Goal: Task Accomplishment & Management: Complete application form

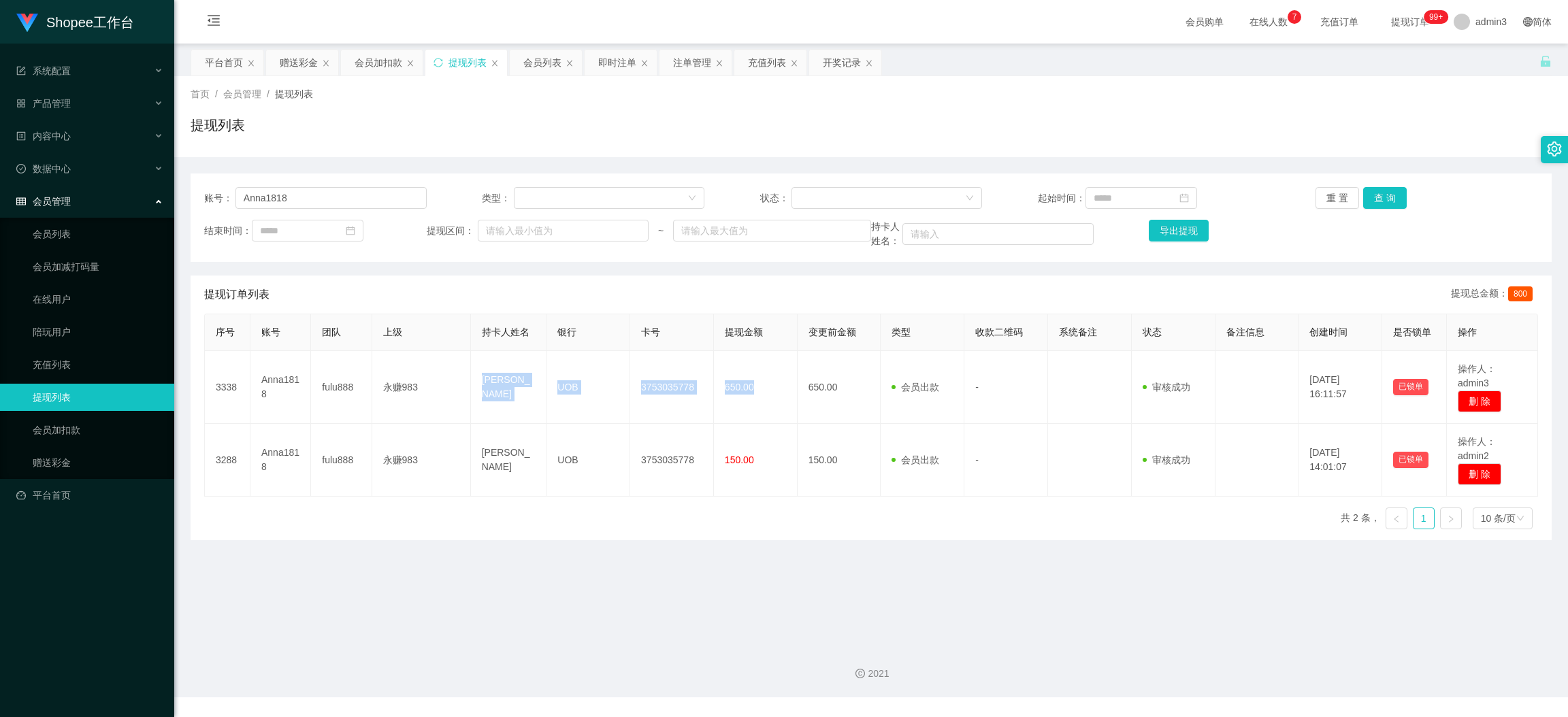
click at [297, 65] on div "赠送彩金" at bounding box center [298, 63] width 38 height 26
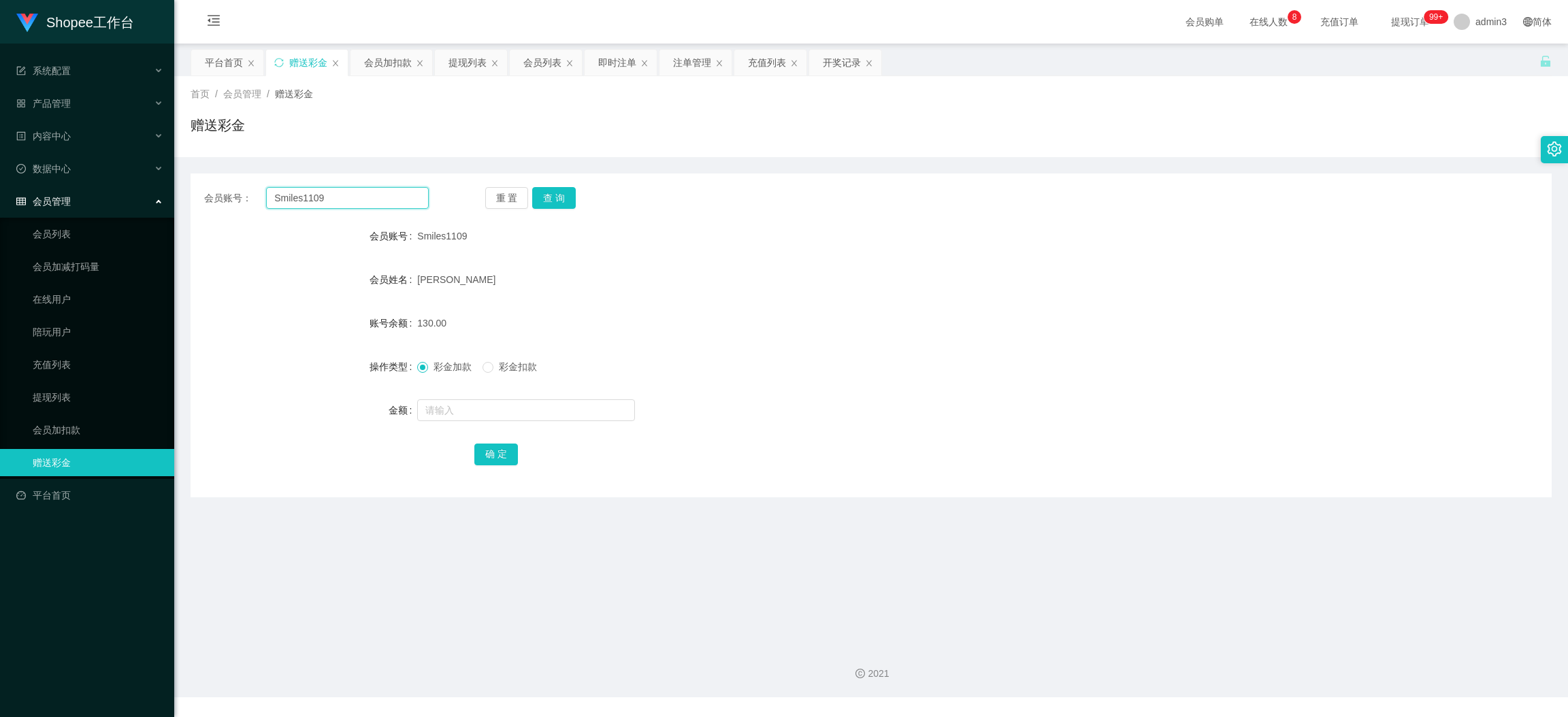
click at [309, 194] on input "Smiles1109" at bounding box center [347, 198] width 163 height 22
paste input "liuxiaozheng"
type input "liuxiaozheng"
click at [551, 206] on button "查 询" at bounding box center [554, 198] width 44 height 22
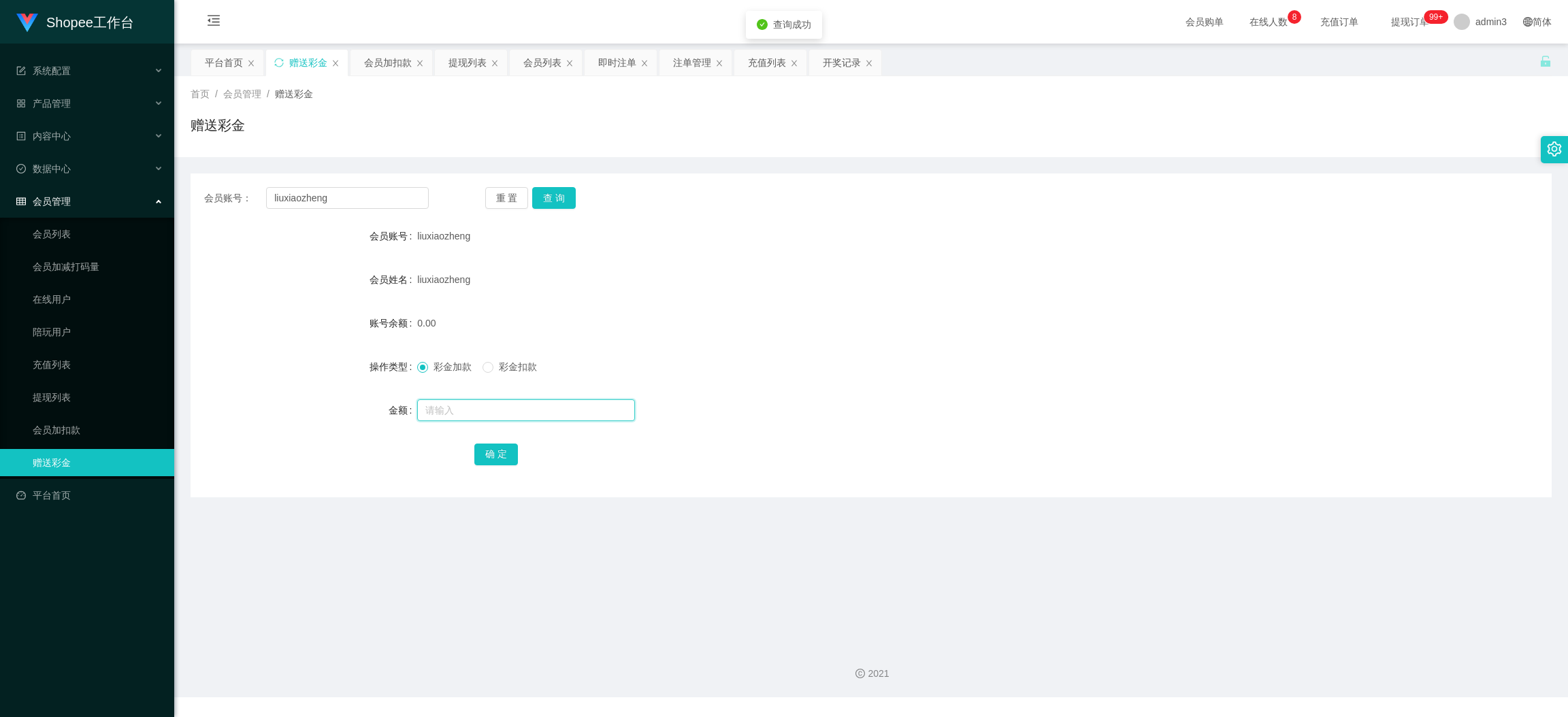
click at [520, 407] on input "text" at bounding box center [526, 410] width 218 height 22
type input "100"
click at [474, 453] on button "确 定" at bounding box center [496, 454] width 44 height 22
click at [462, 57] on div "提现列表" at bounding box center [468, 63] width 38 height 26
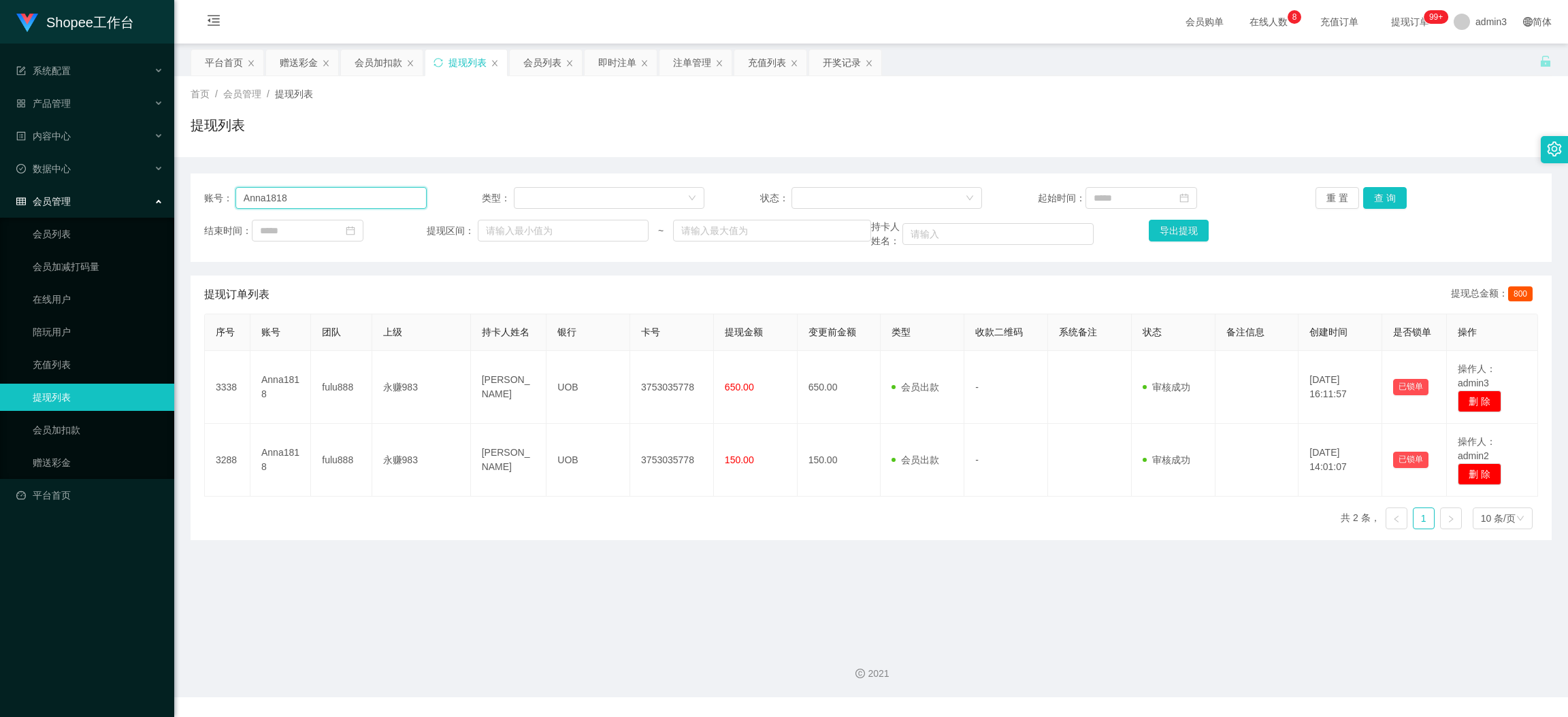
click at [311, 194] on input "Anna1818" at bounding box center [331, 198] width 191 height 22
paste input "newyong1995"
type input "newyong1995"
click at [1363, 186] on div "账号： newyong1995 类型： 状态： 起始时间： 重 置 查 询 结束时间： 提现区间： ~ 持卡人姓名： 导出提现" at bounding box center [871, 217] width 1361 height 88
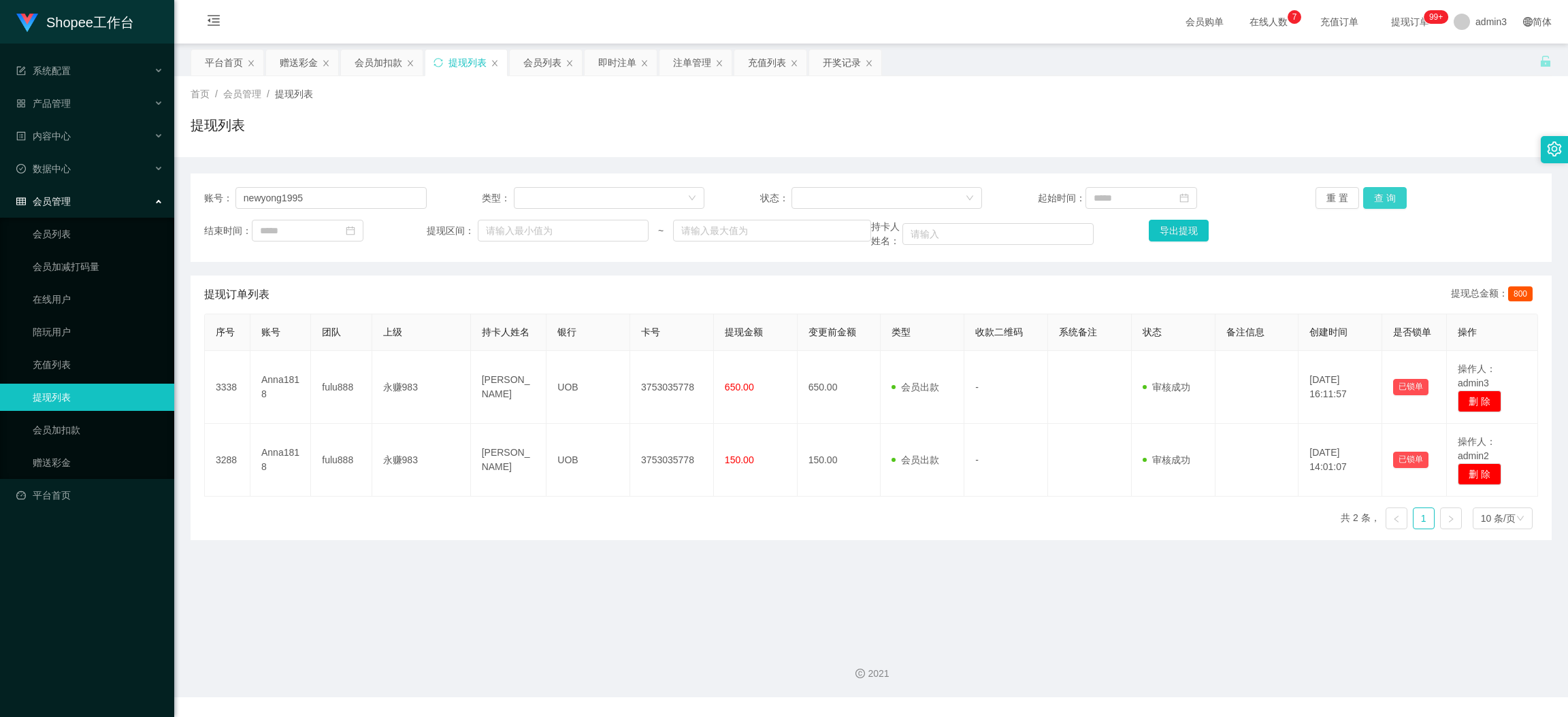
click at [1371, 197] on button "查 询" at bounding box center [1385, 198] width 44 height 22
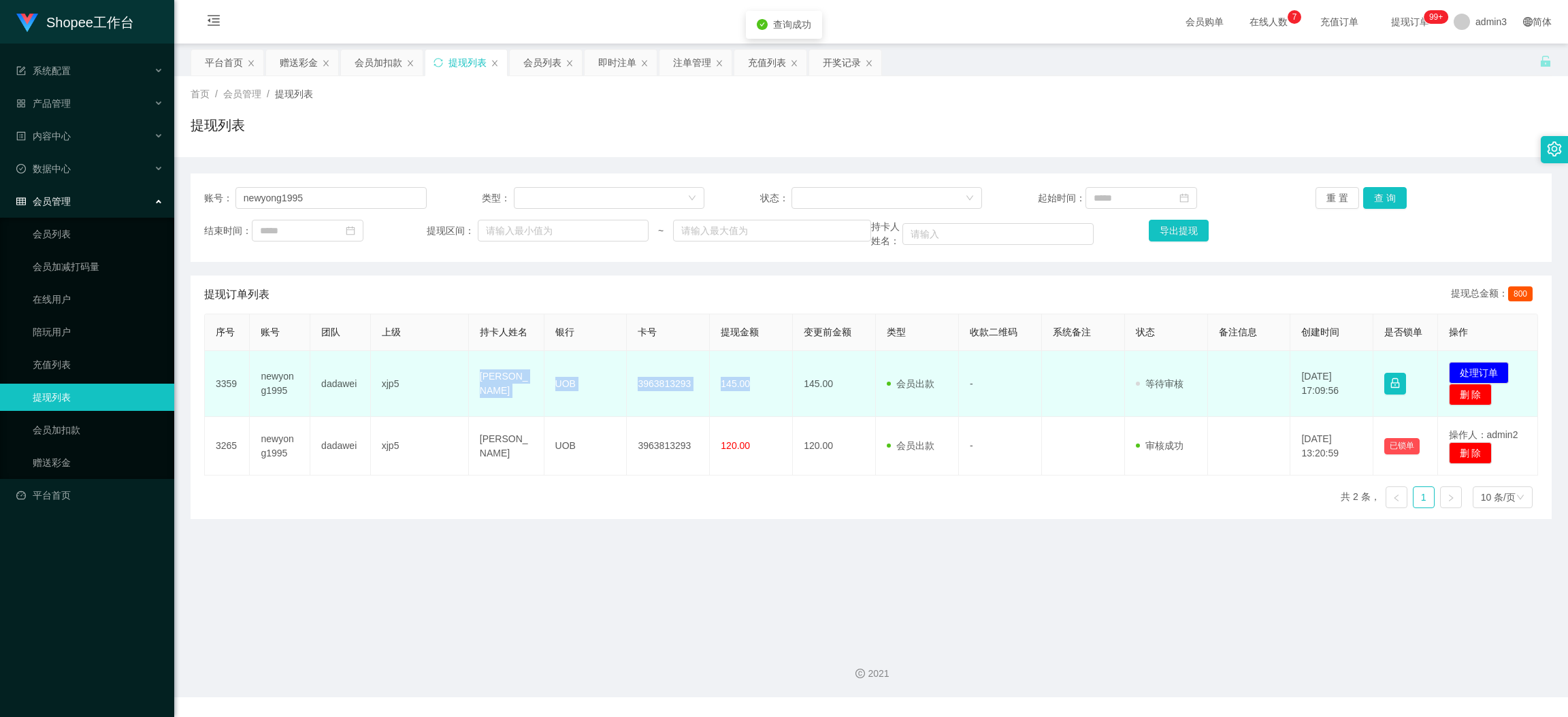
drag, startPoint x: 468, startPoint y: 371, endPoint x: 757, endPoint y: 392, distance: 289.8
click at [757, 392] on tr "3359 newyong1995 dadawei xjp5 CHONG TECH YONG UOB 3963813293 145.00 145.00 会员出款…" at bounding box center [871, 384] width 1333 height 66
copy tr "CHONG TECH YONG UOB 3963813293 145.00"
click at [1479, 365] on button "处理订单" at bounding box center [1479, 373] width 60 height 22
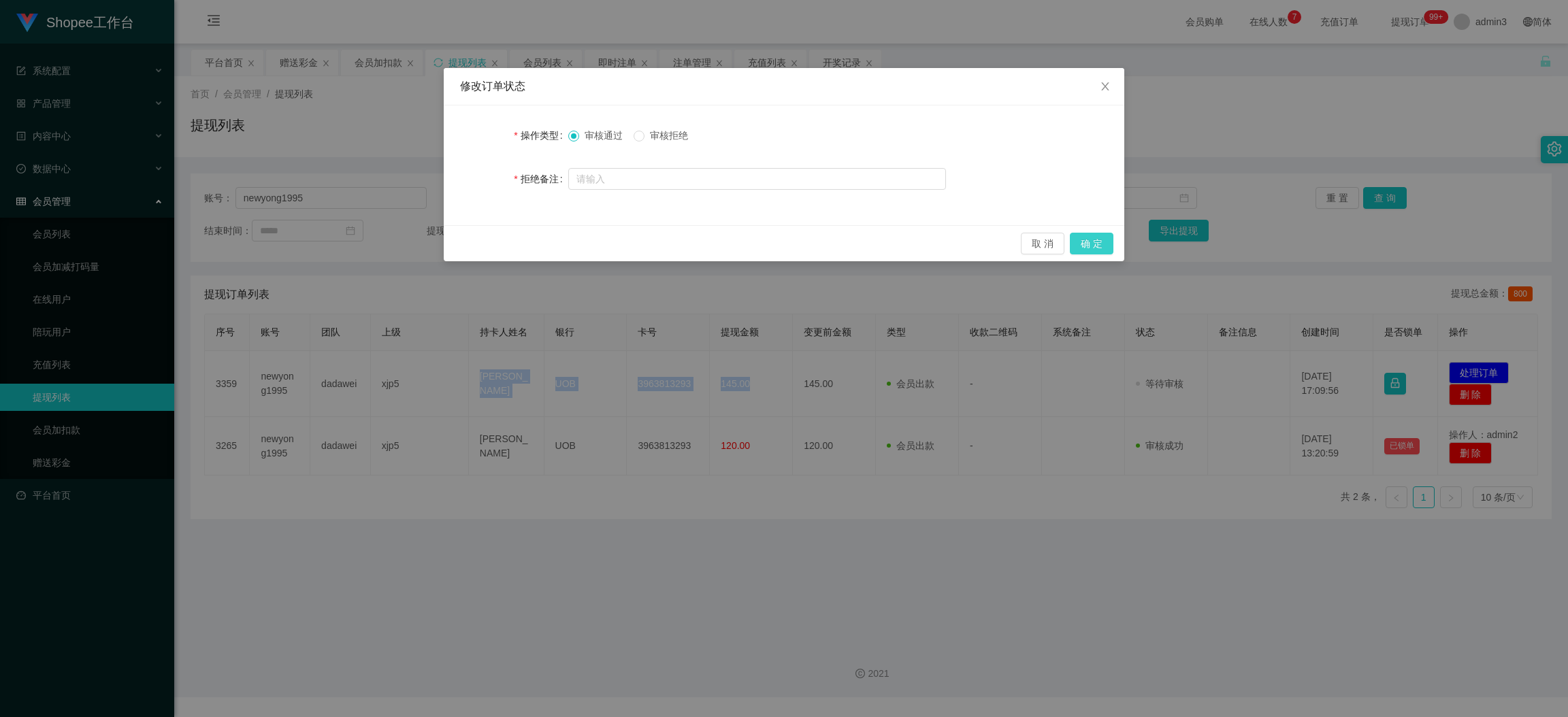
click at [1077, 248] on button "确 定" at bounding box center [1092, 243] width 44 height 22
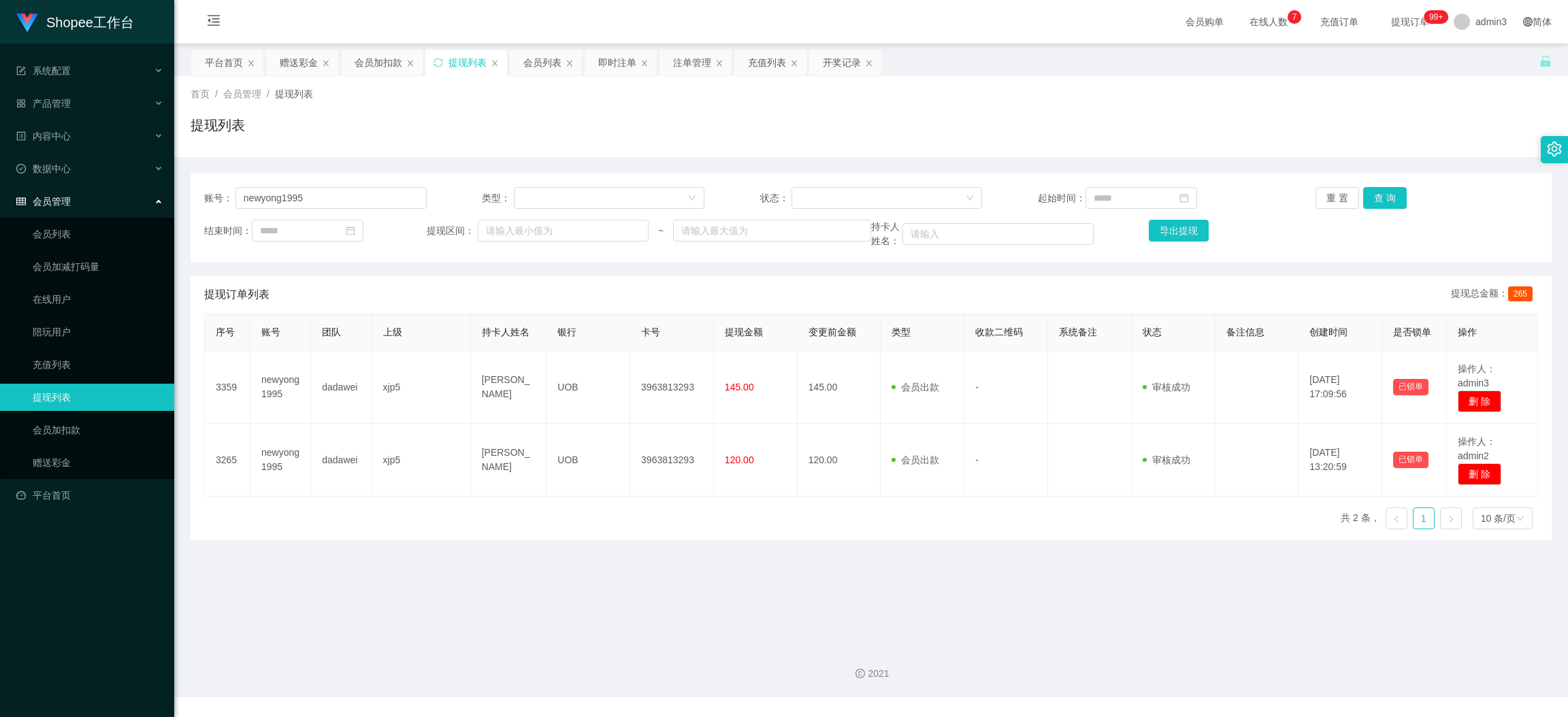
click at [664, 548] on main "关闭左侧 关闭右侧 关闭其它 刷新页面 平台首页 赠送彩金 会员加扣款 提现列表 会员列表 即时注单 注单管理 充值列表 开奖记录 首页 / 会员管理 / 提…" at bounding box center [871, 339] width 1394 height 590
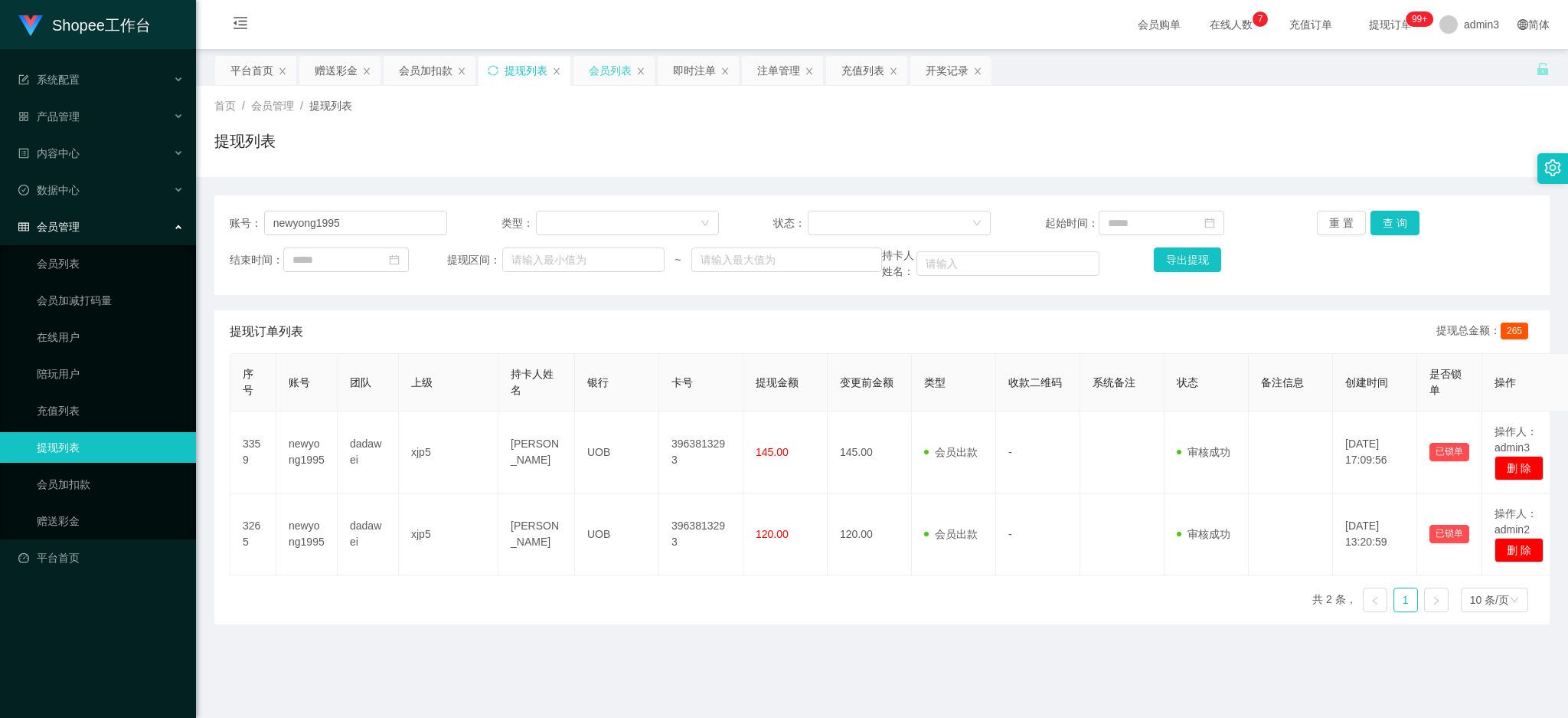
click at [592, 67] on div "会员列表" at bounding box center [610, 70] width 43 height 29
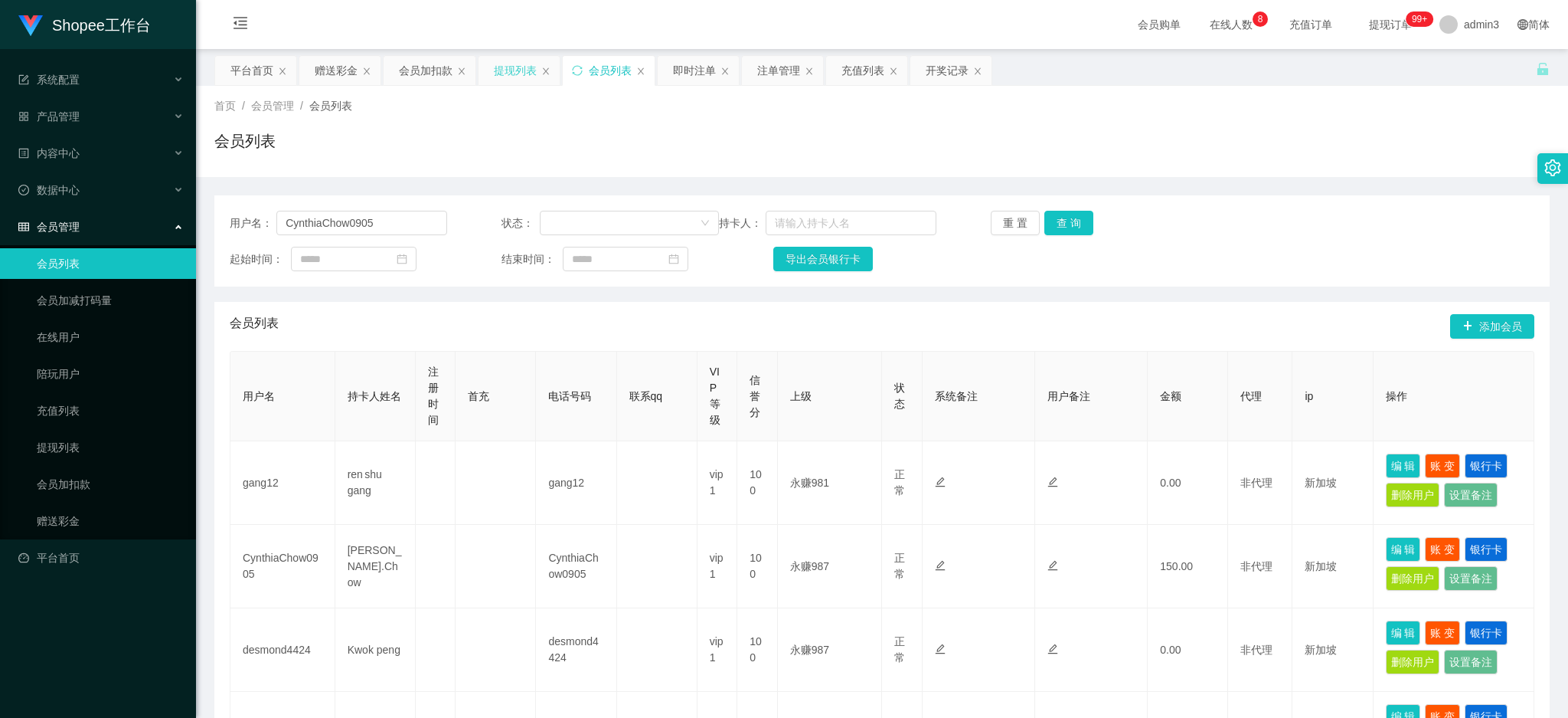
click at [503, 69] on div "提现列表" at bounding box center [515, 70] width 43 height 29
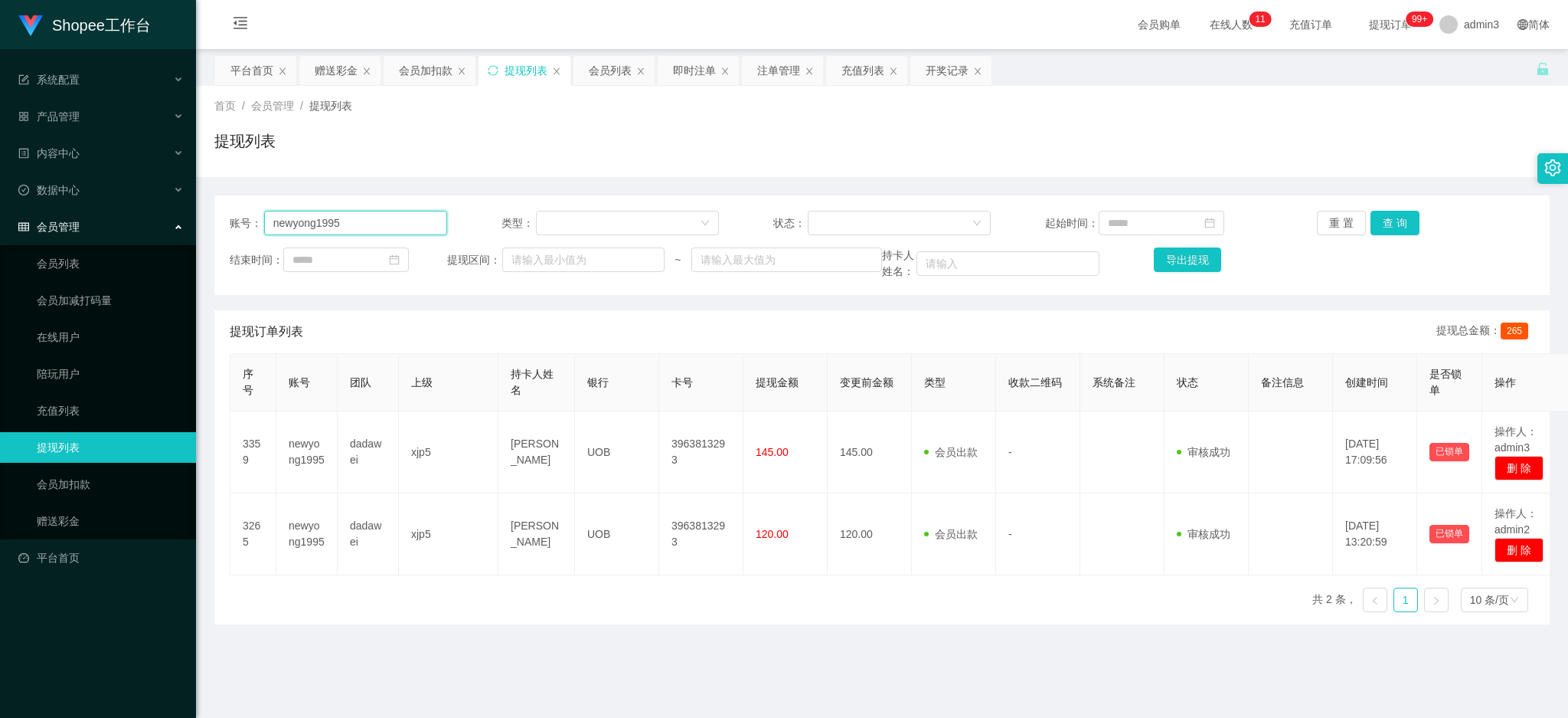
click at [331, 222] on input "newyong1995" at bounding box center [356, 223] width 183 height 25
paste input "Smiles1109"
click at [331, 222] on input "newyong1995" at bounding box center [356, 223] width 183 height 25
type input "Smiles1109"
click at [1384, 224] on button "查 询" at bounding box center [1395, 223] width 49 height 25
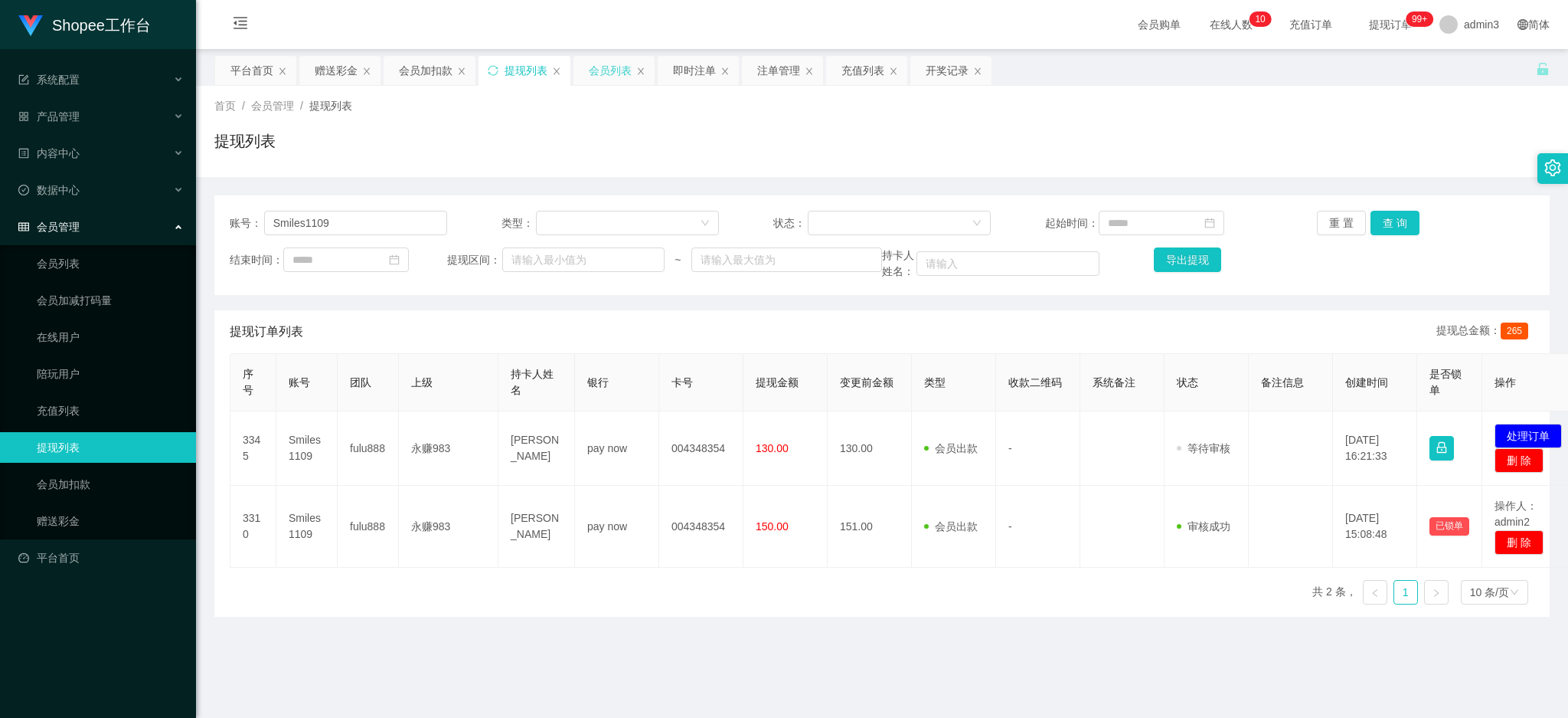
click at [595, 81] on div "会员列表" at bounding box center [610, 70] width 43 height 29
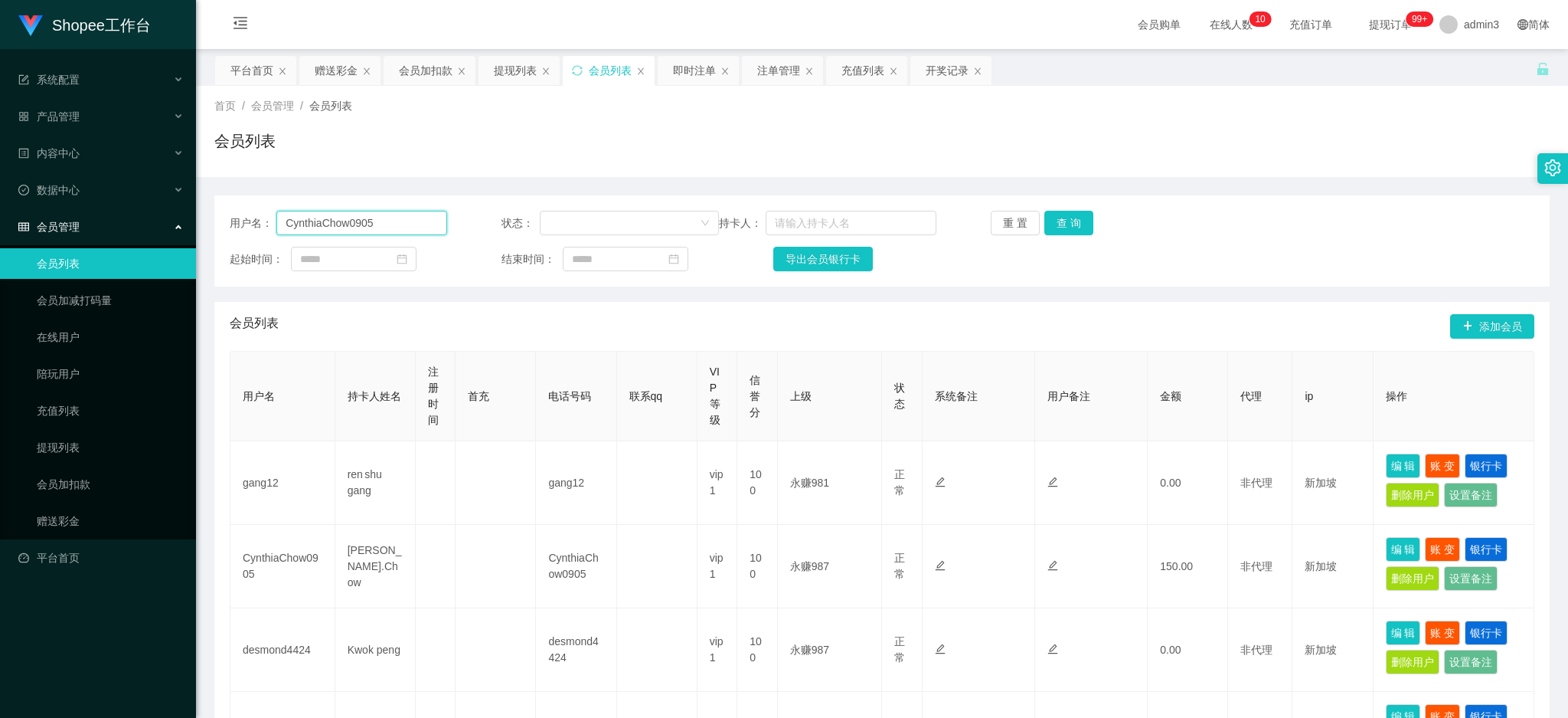
click at [362, 225] on input "CynthiaChow0905" at bounding box center [362, 223] width 171 height 25
click at [362, 226] on input "CynthiaChow0905" at bounding box center [362, 223] width 171 height 25
paste input "Smiles1109"
type input "Smiles1109"
click at [1050, 219] on button "查 询" at bounding box center [1069, 223] width 49 height 25
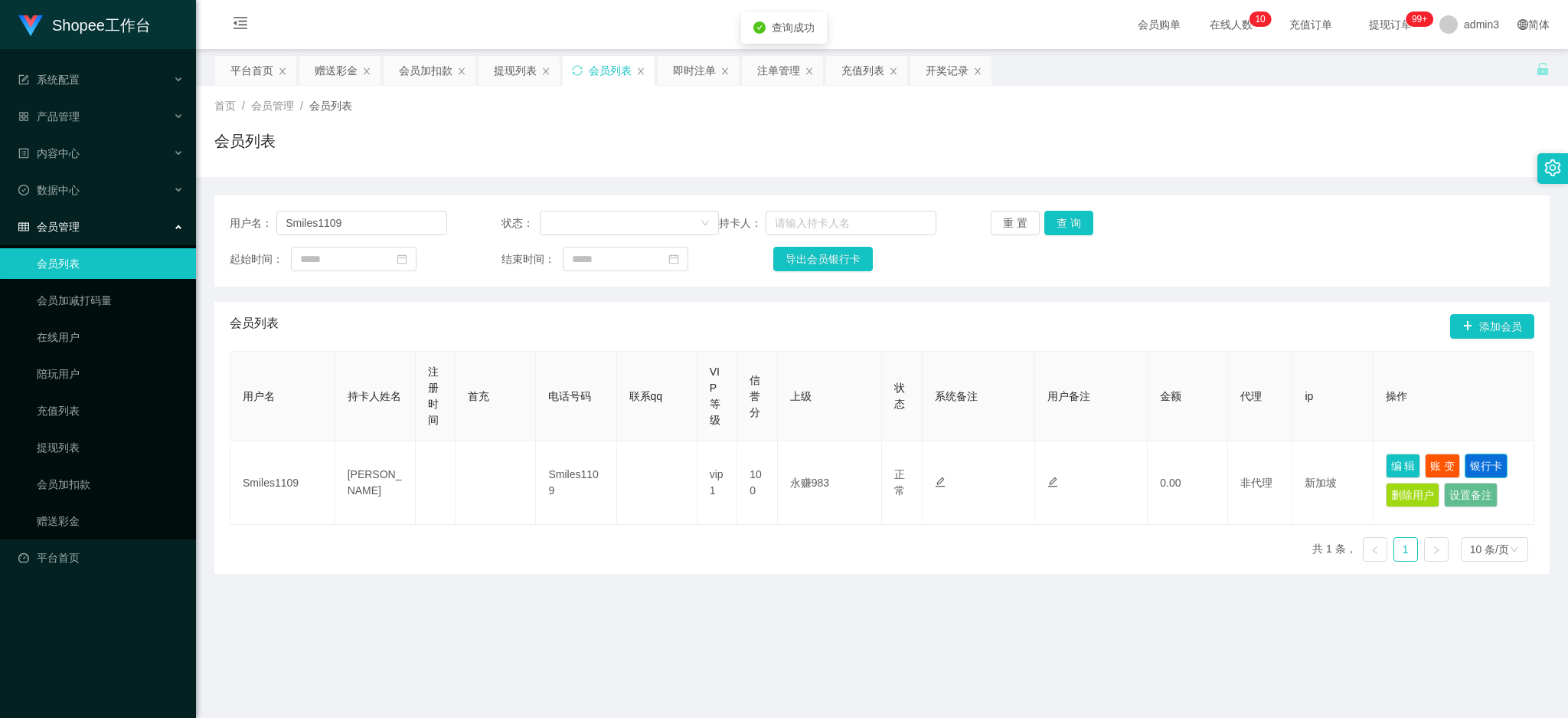
drag, startPoint x: 1474, startPoint y: 467, endPoint x: 1377, endPoint y: 487, distance: 99.0
click at [1475, 467] on button "银行卡" at bounding box center [1486, 465] width 43 height 25
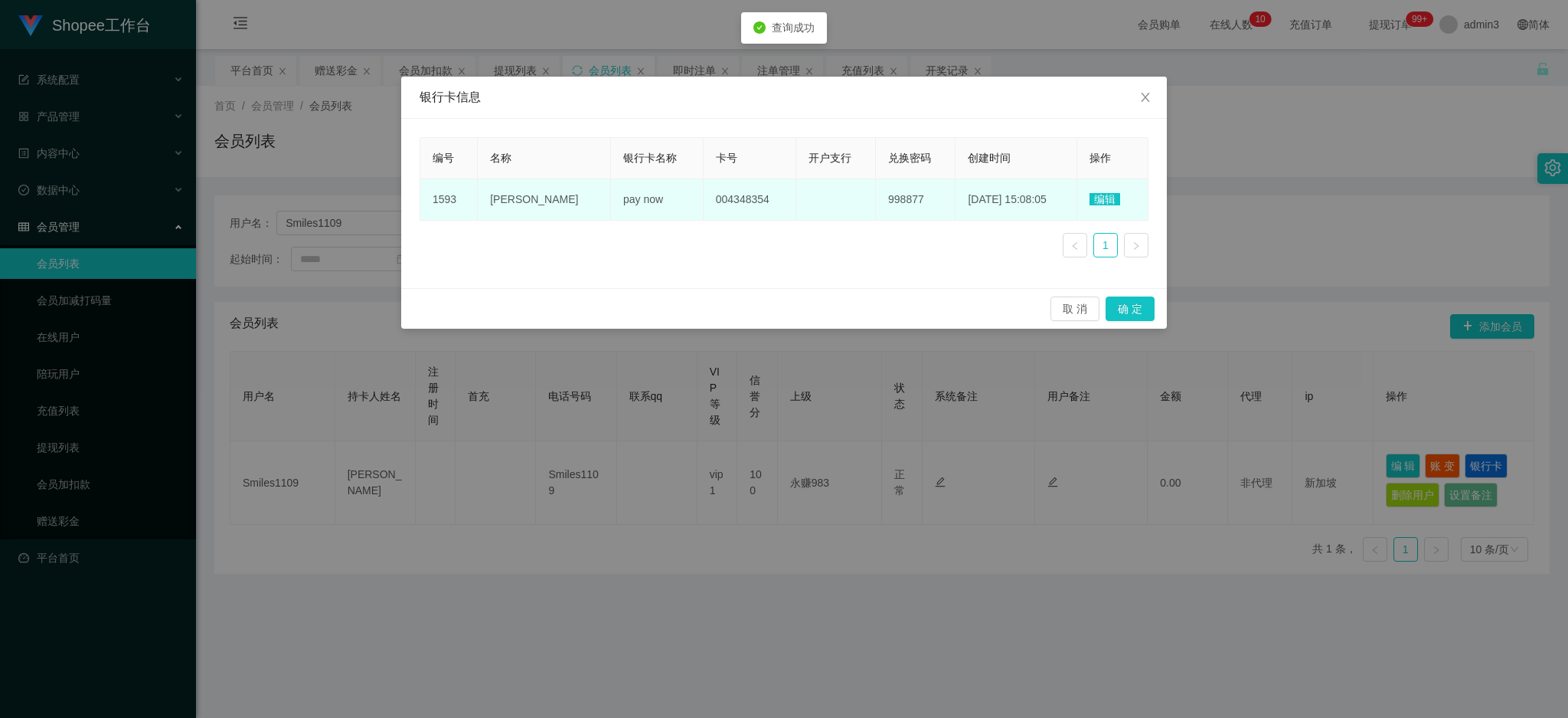
click at [1105, 201] on span "编辑" at bounding box center [1105, 199] width 30 height 12
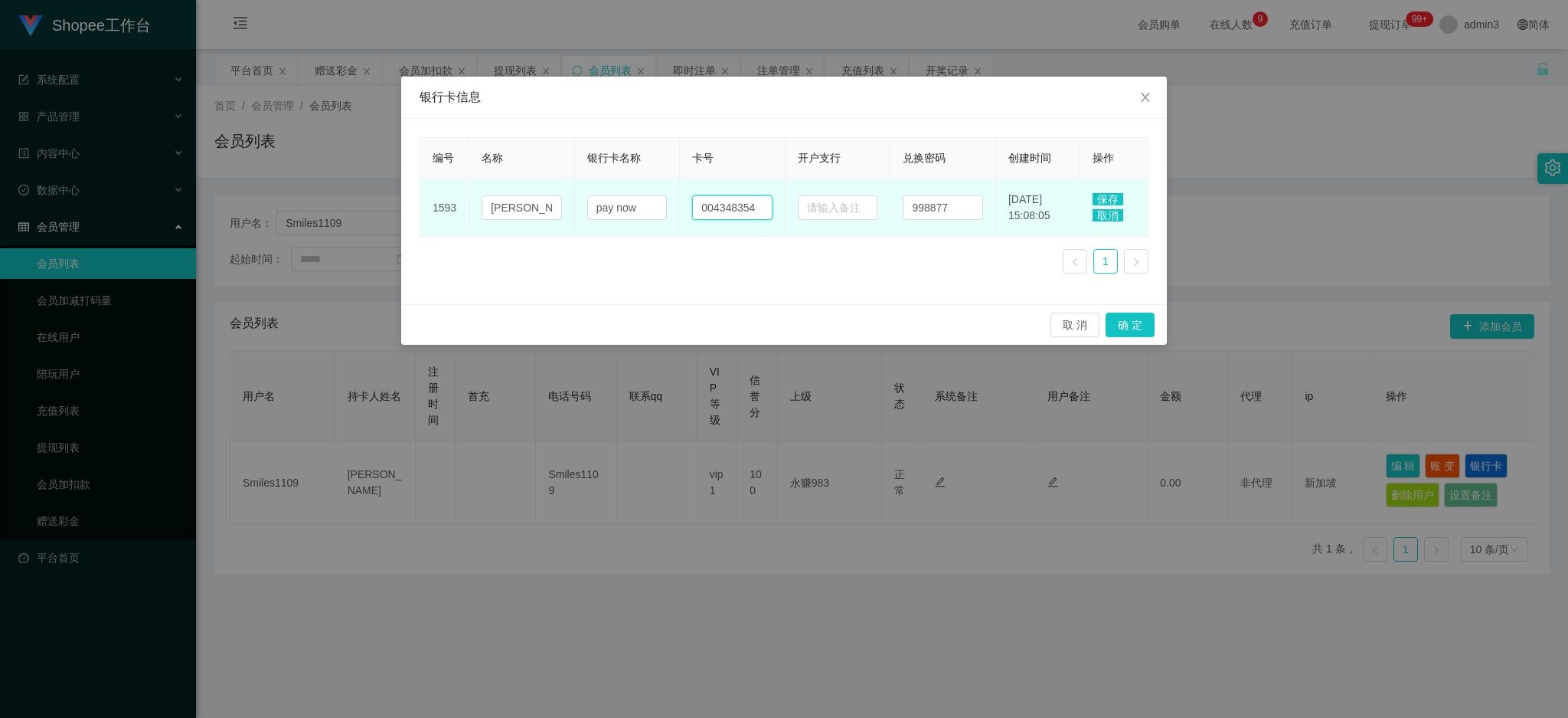
click at [699, 203] on input "004348354" at bounding box center [732, 207] width 80 height 25
paste input "88585391"
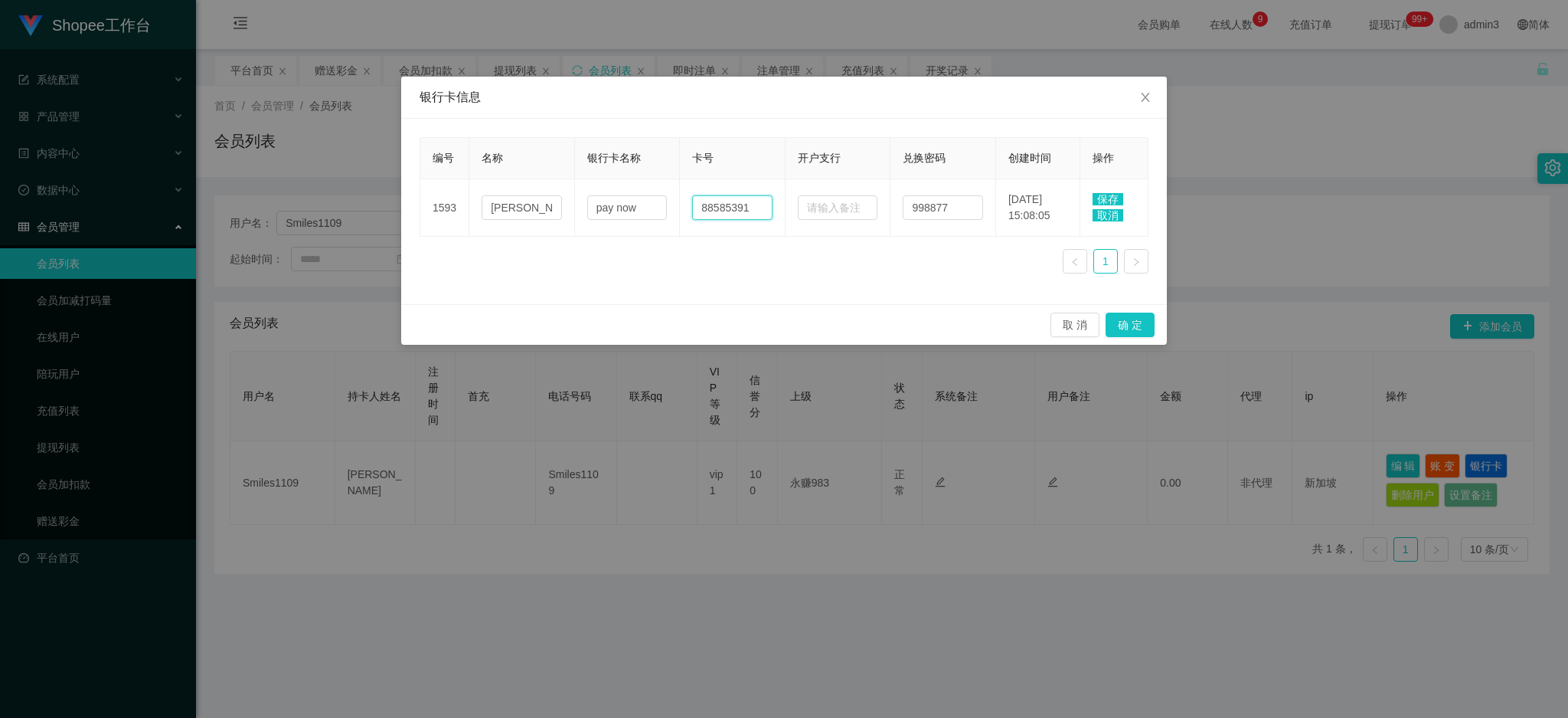
type input "88585391"
click at [1104, 196] on span "保存" at bounding box center [1108, 199] width 30 height 12
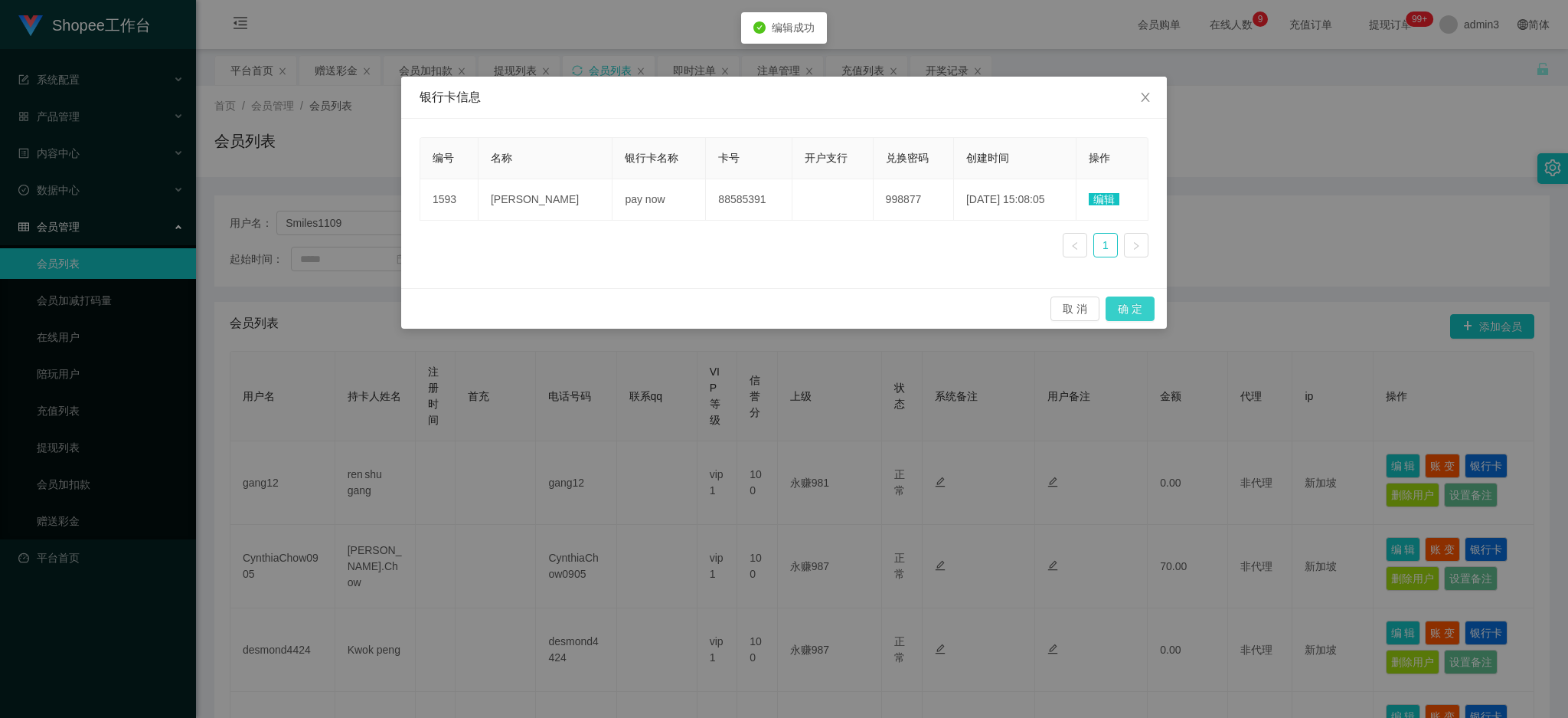
click at [1130, 305] on button "确 定" at bounding box center [1130, 309] width 49 height 25
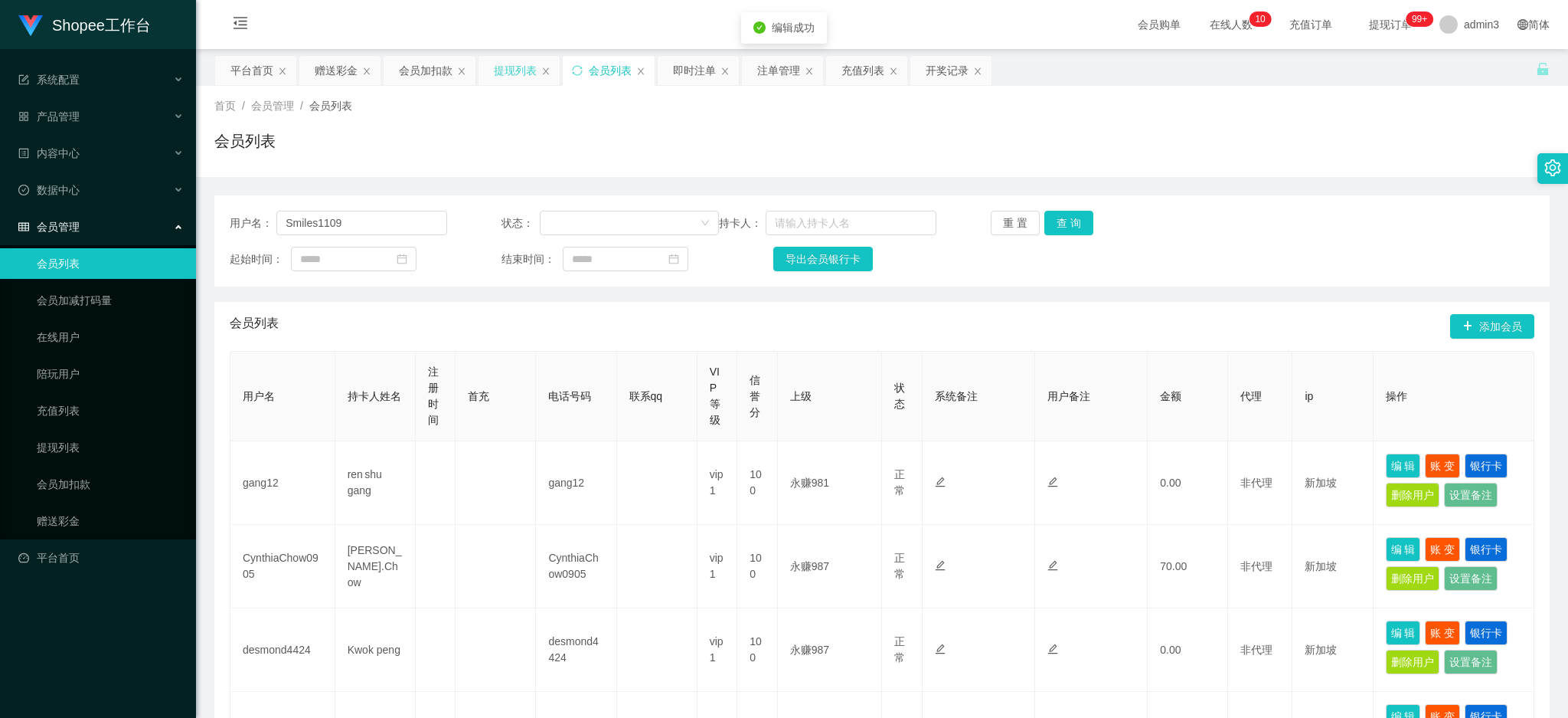
click at [507, 66] on div "提现列表" at bounding box center [515, 70] width 43 height 29
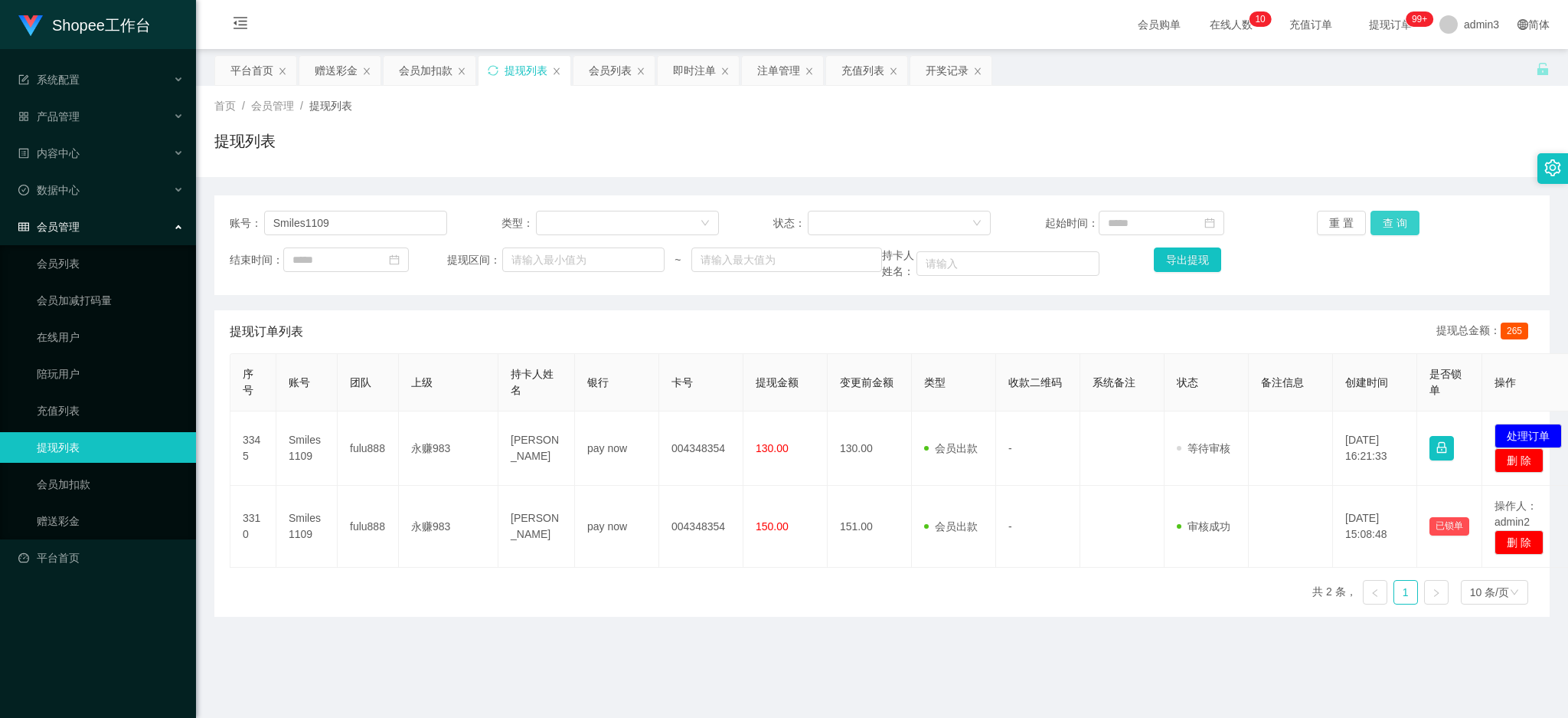
click at [1387, 226] on button "查 询" at bounding box center [1395, 223] width 49 height 25
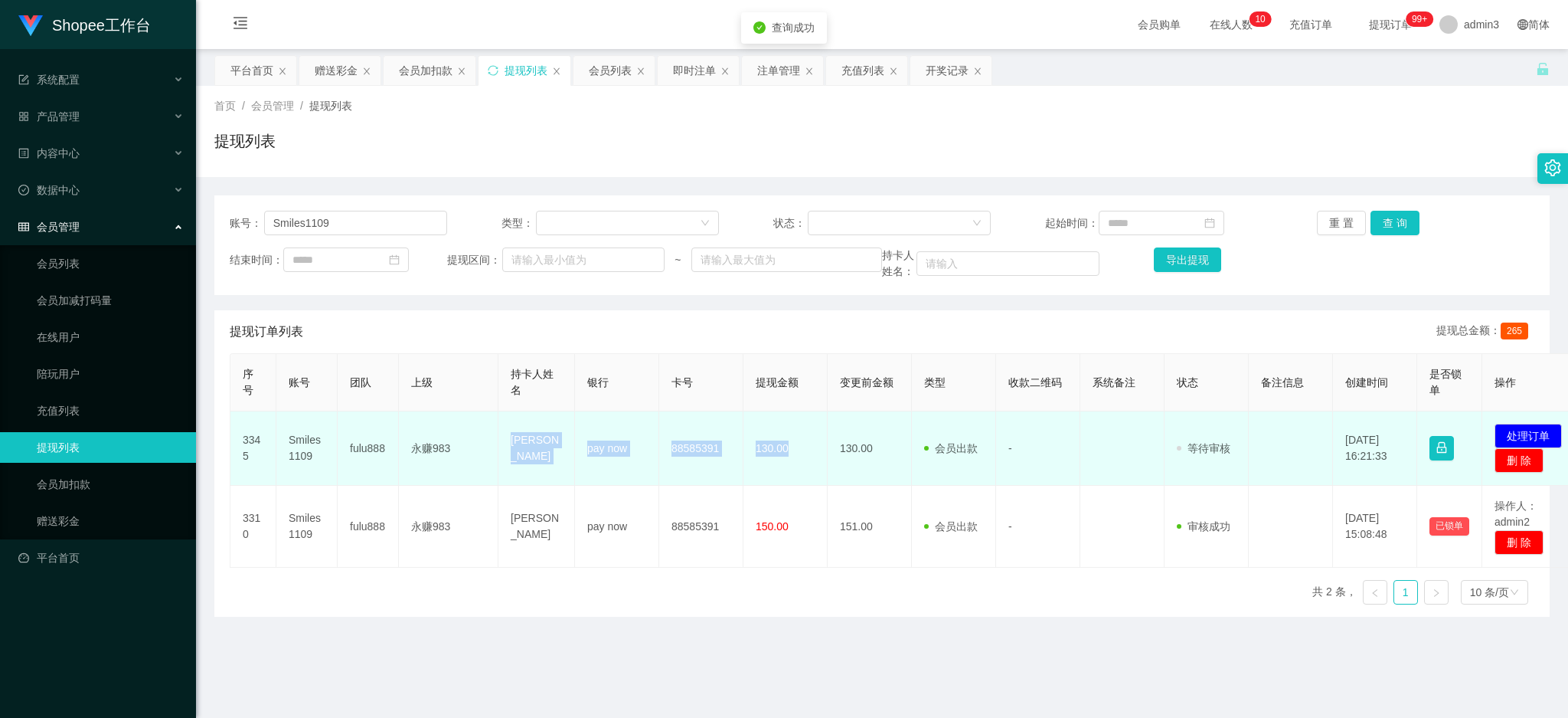
copy tr "[PERSON_NAME] pay now 88585391 130.00"
drag, startPoint x: 508, startPoint y: 439, endPoint x: 798, endPoint y: 472, distance: 291.9
click at [798, 472] on tr "3345 Smiles1109 fulu888 永赚983 Peh Gek Yen pay now 88585391 130.00 130.00 会员出款 人…" at bounding box center [907, 448] width 1354 height 75
click at [1536, 431] on button "处理订单" at bounding box center [1528, 436] width 68 height 25
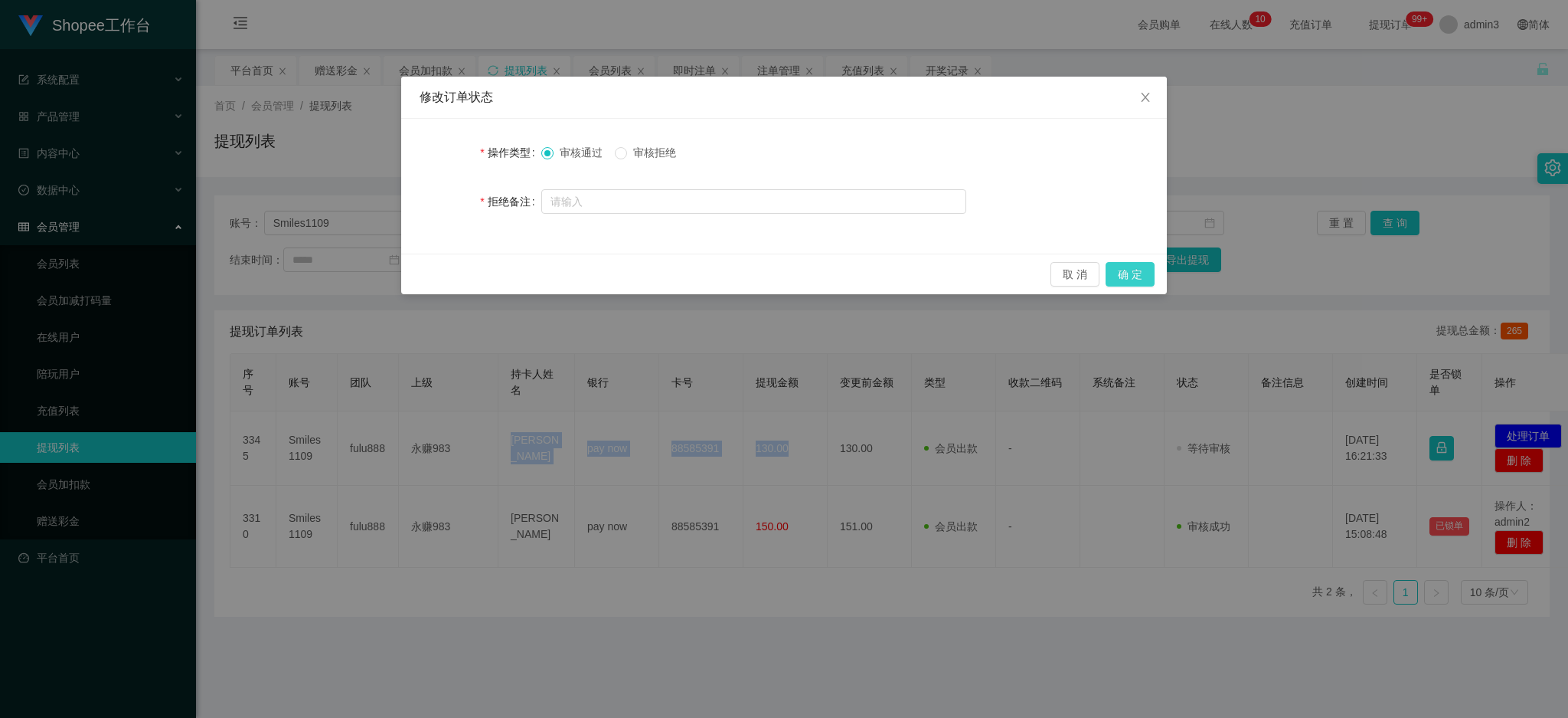
drag, startPoint x: 1133, startPoint y: 277, endPoint x: 999, endPoint y: 600, distance: 349.7
click at [1133, 276] on button "确 定" at bounding box center [1130, 274] width 49 height 25
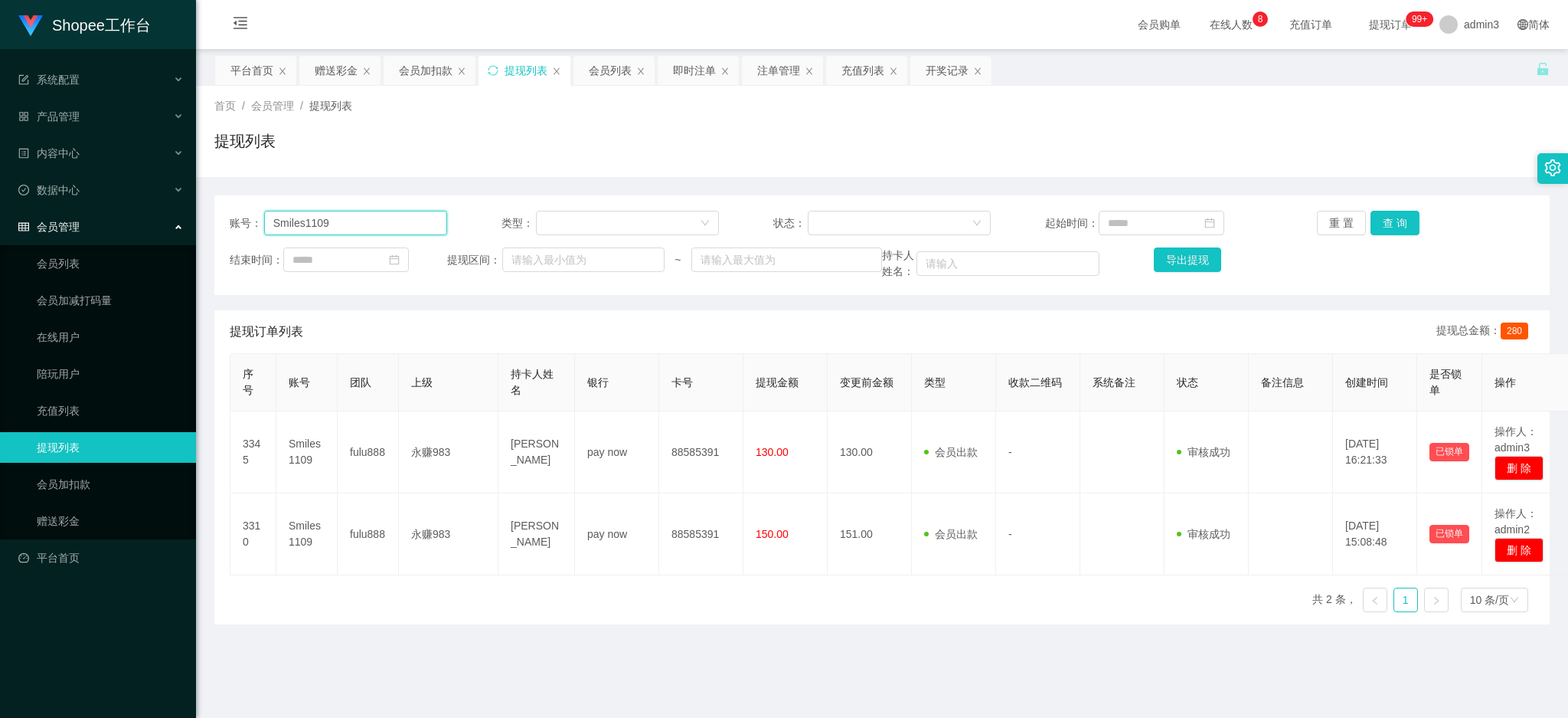
click at [328, 226] on input "Smiles1109" at bounding box center [356, 223] width 183 height 25
paste input "liuxiaozheng"
type input "liuxiaozheng"
click at [1382, 231] on button "查 询" at bounding box center [1395, 223] width 49 height 25
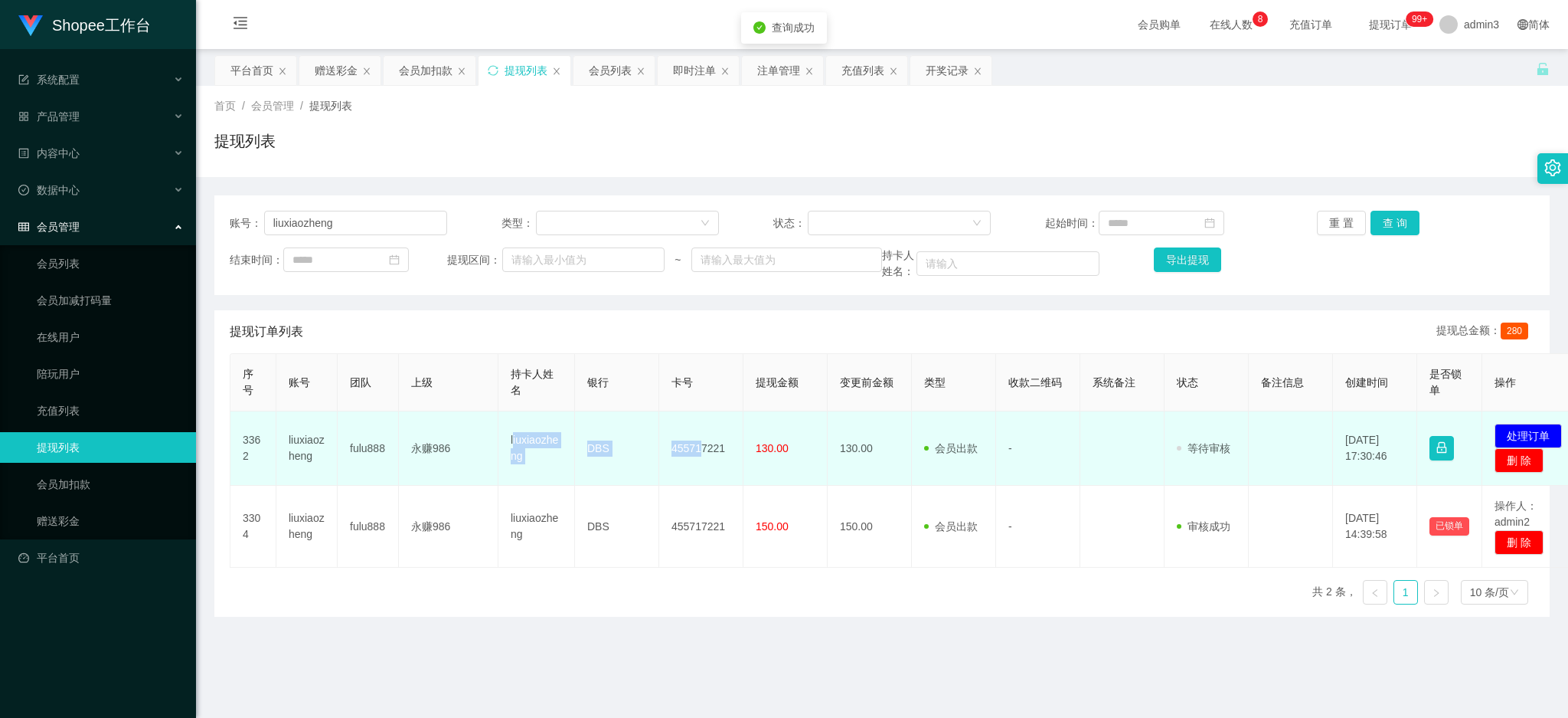
drag, startPoint x: 513, startPoint y: 433, endPoint x: 604, endPoint y: 450, distance: 92.6
click at [694, 459] on tr "3362 liuxiaozheng fulu888 永赚986 liuxiaozheng DBS 455717221 130.00 130.00 会员出款 人…" at bounding box center [907, 448] width 1354 height 75
drag, startPoint x: 589, startPoint y: 449, endPoint x: 565, endPoint y: 449, distance: 24.0
click at [586, 449] on td "DBS" at bounding box center [617, 448] width 84 height 75
click at [541, 449] on td "liuxiaozheng" at bounding box center [536, 448] width 76 height 75
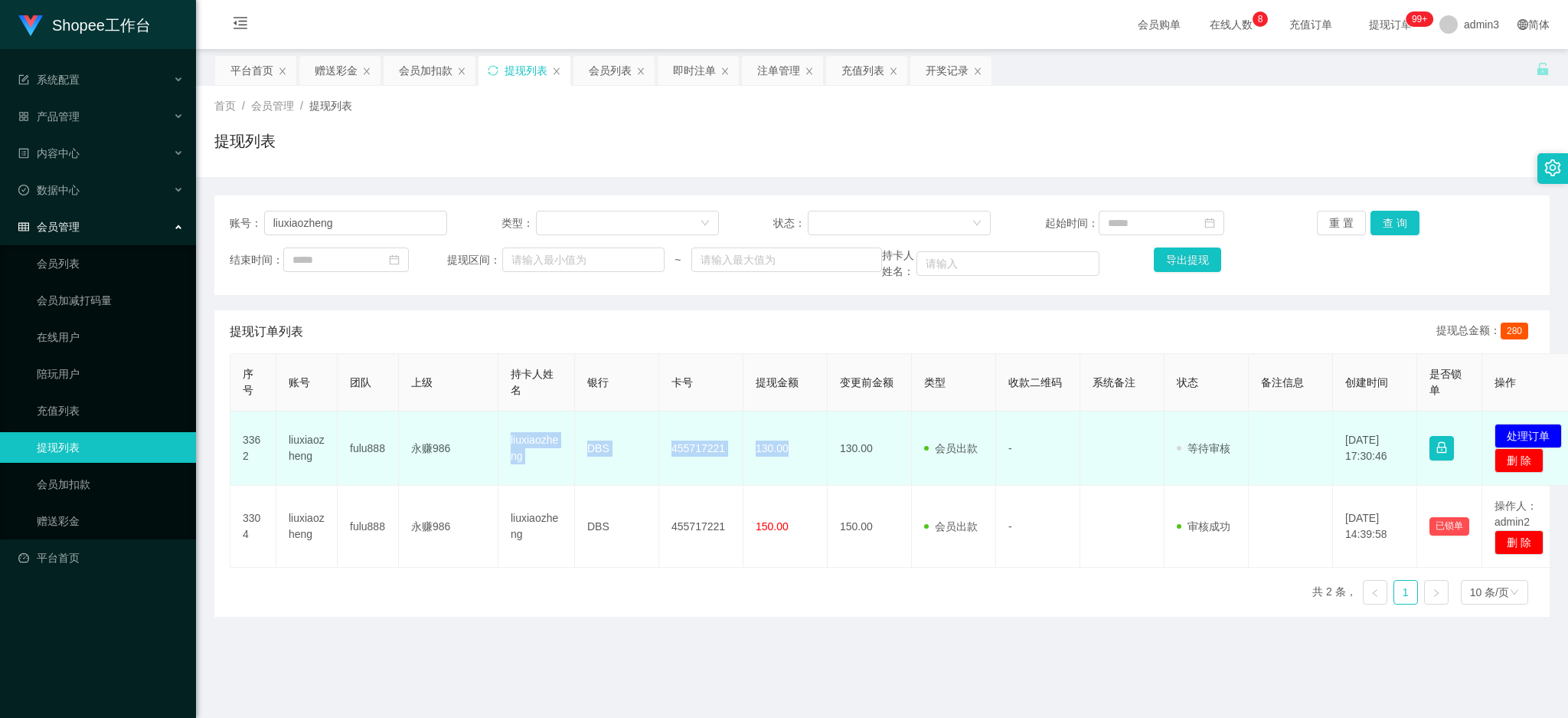
drag, startPoint x: 511, startPoint y: 437, endPoint x: 787, endPoint y: 466, distance: 277.5
click at [787, 466] on tr "3362 liuxiaozheng fulu888 永赚986 liuxiaozheng DBS 455717221 130.00 130.00 会员出款 人…" at bounding box center [907, 448] width 1354 height 75
copy tr "liuxiaozheng DBS 455717221 130.00"
click at [1538, 431] on button "处理订单" at bounding box center [1528, 436] width 68 height 25
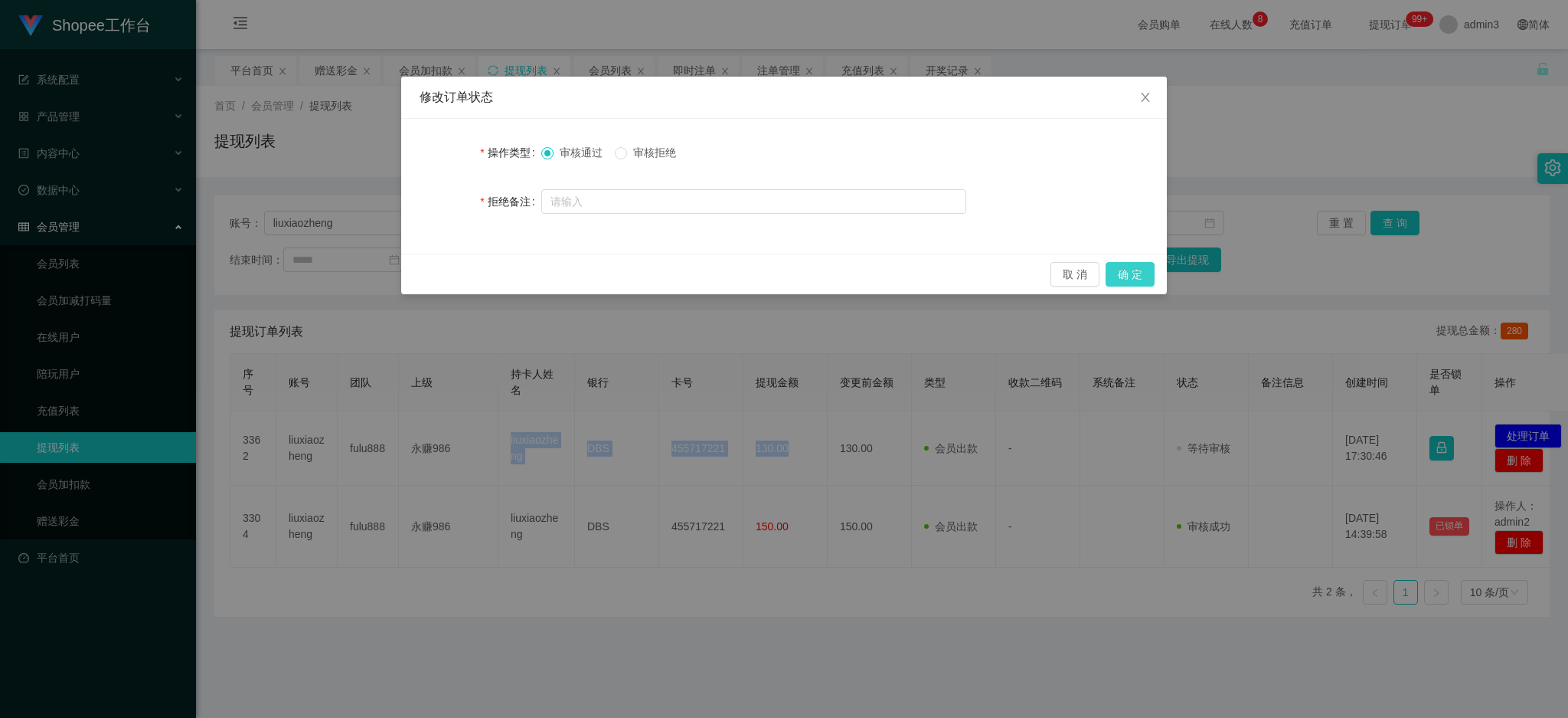
click at [1130, 286] on button "确 定" at bounding box center [1130, 274] width 49 height 25
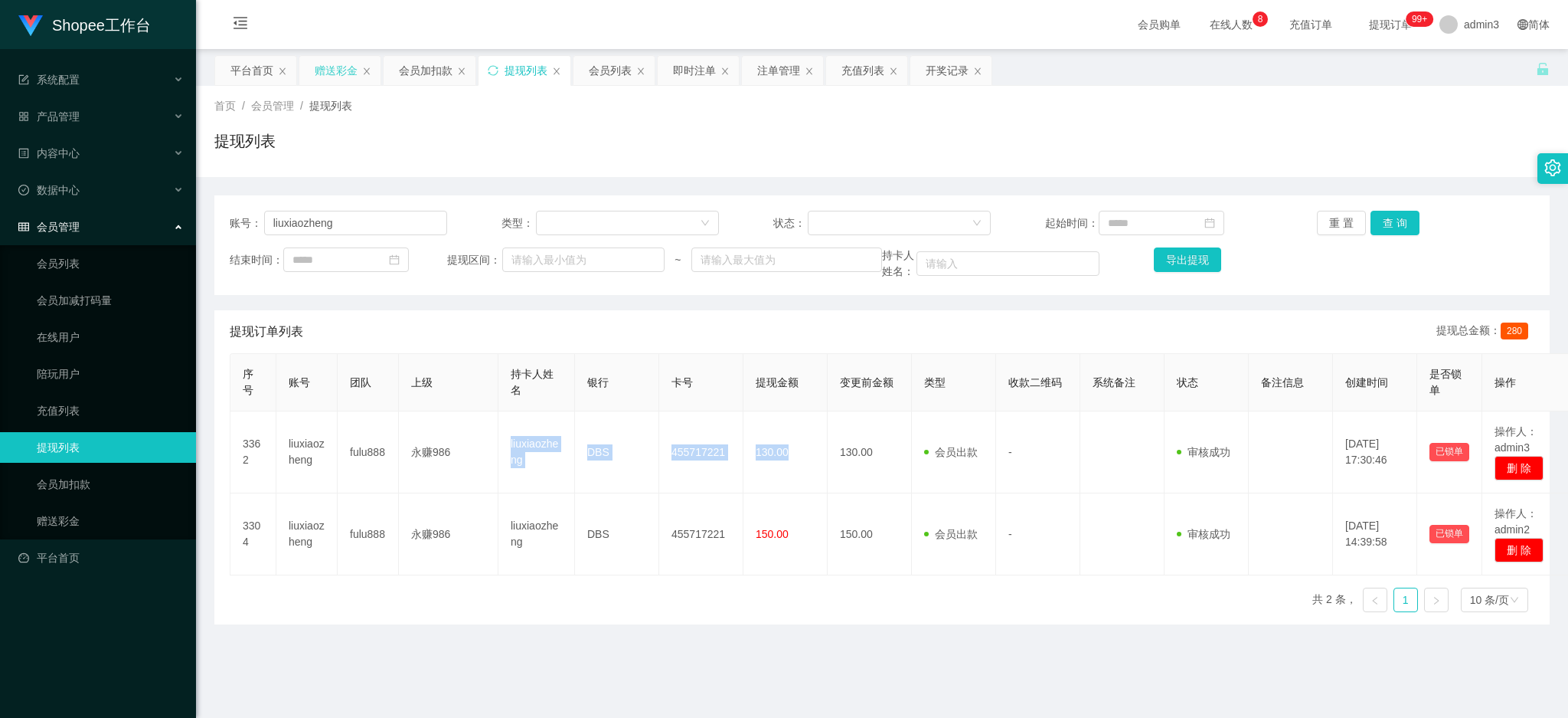
click at [335, 83] on div "赠送彩金" at bounding box center [335, 70] width 43 height 29
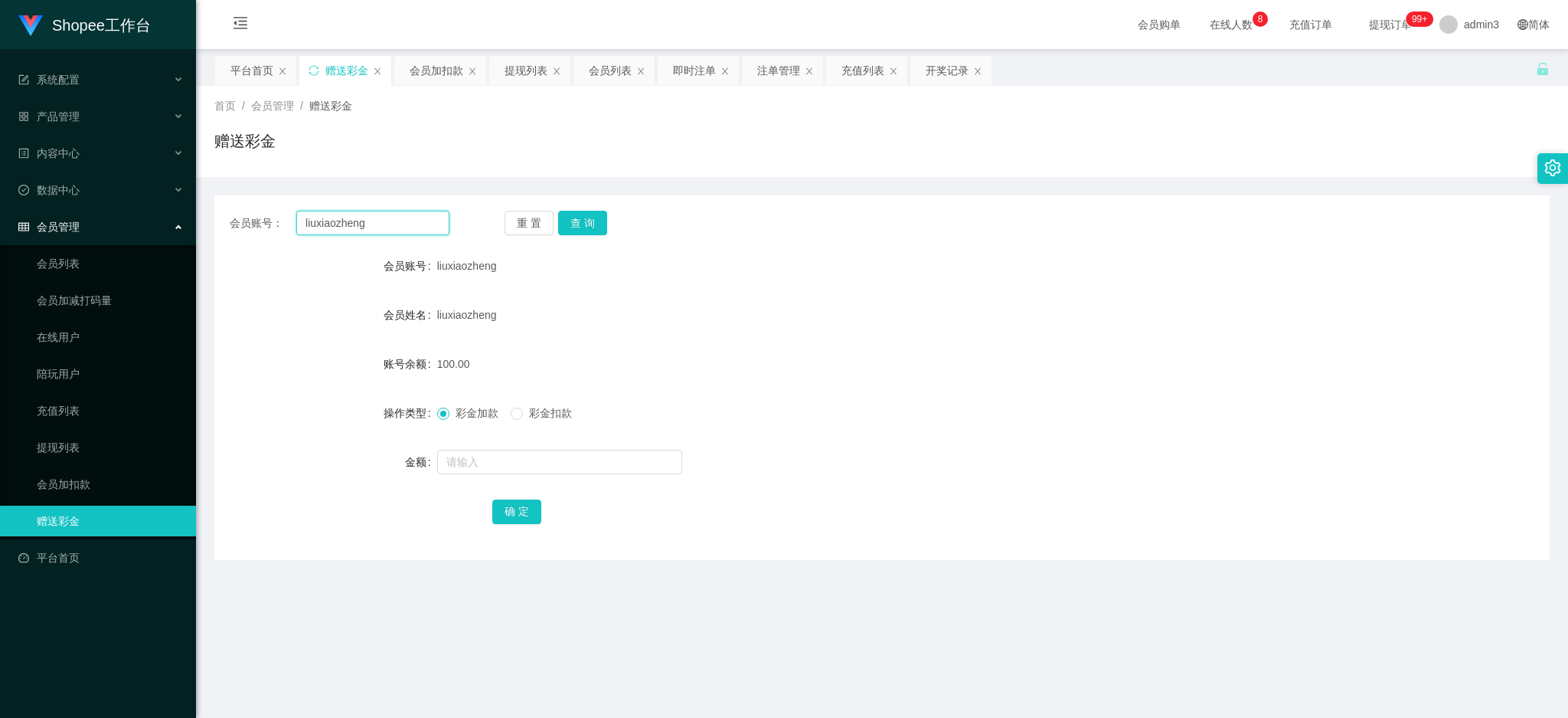
click at [309, 220] on input "liuxiaozheng" at bounding box center [373, 223] width 153 height 25
paste input "390528"
click at [309, 220] on input "l390528uxiaozheng" at bounding box center [373, 223] width 153 height 25
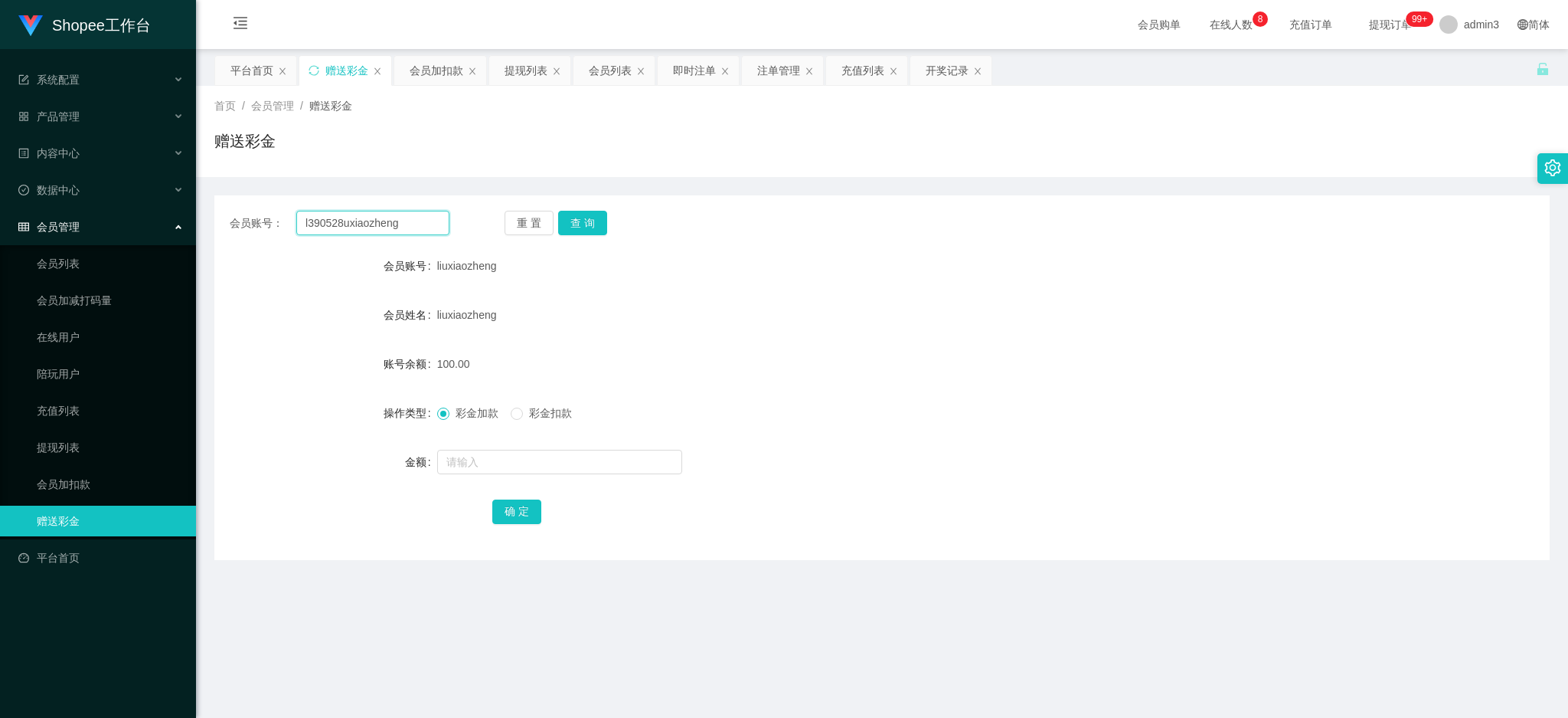
click at [309, 220] on input "l390528uxiaozheng" at bounding box center [373, 223] width 153 height 25
paste input "390528"
type input "390528"
click at [540, 217] on button "重 置" at bounding box center [529, 223] width 49 height 25
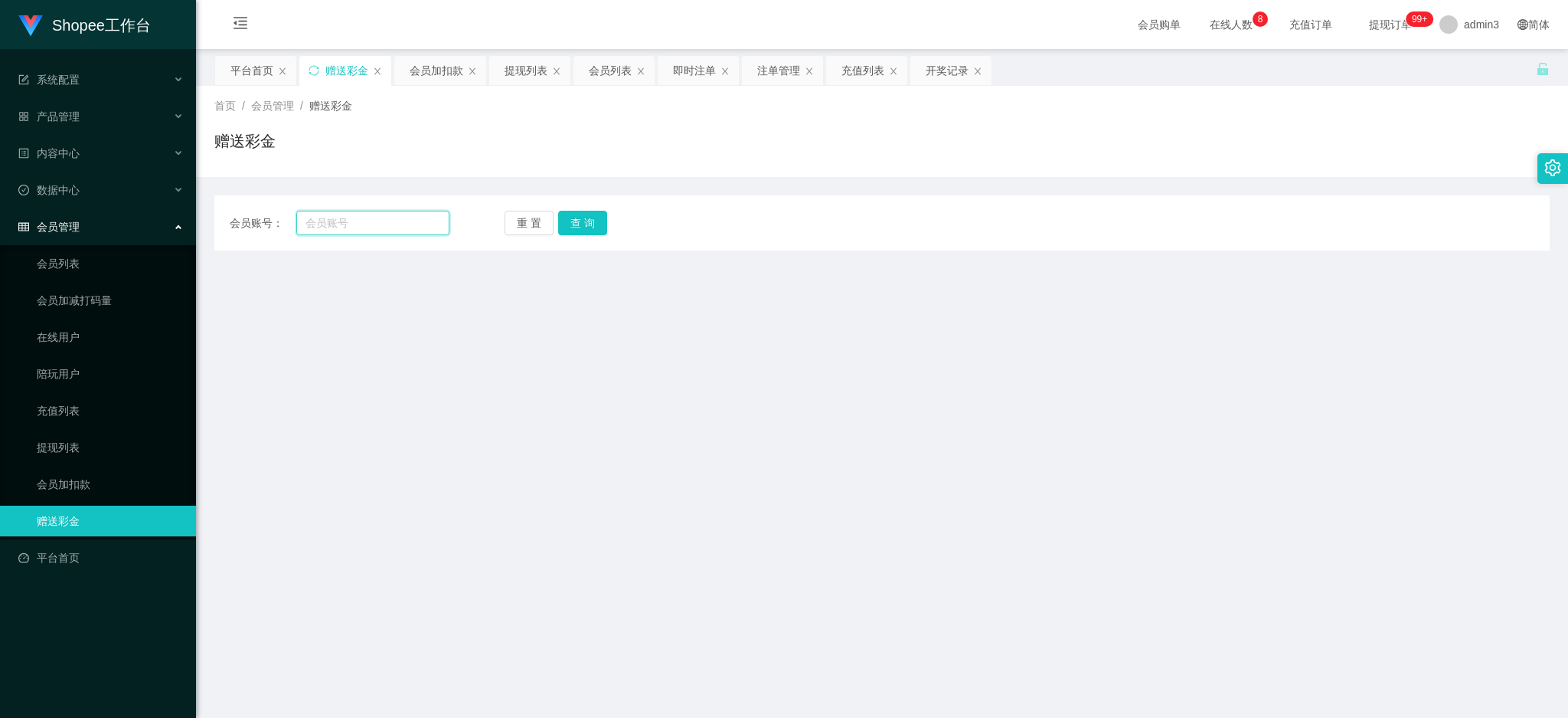
click at [398, 211] on input "text" at bounding box center [373, 223] width 153 height 25
paste input "390528"
type input "390528"
click at [585, 220] on button "查 询" at bounding box center [583, 223] width 49 height 25
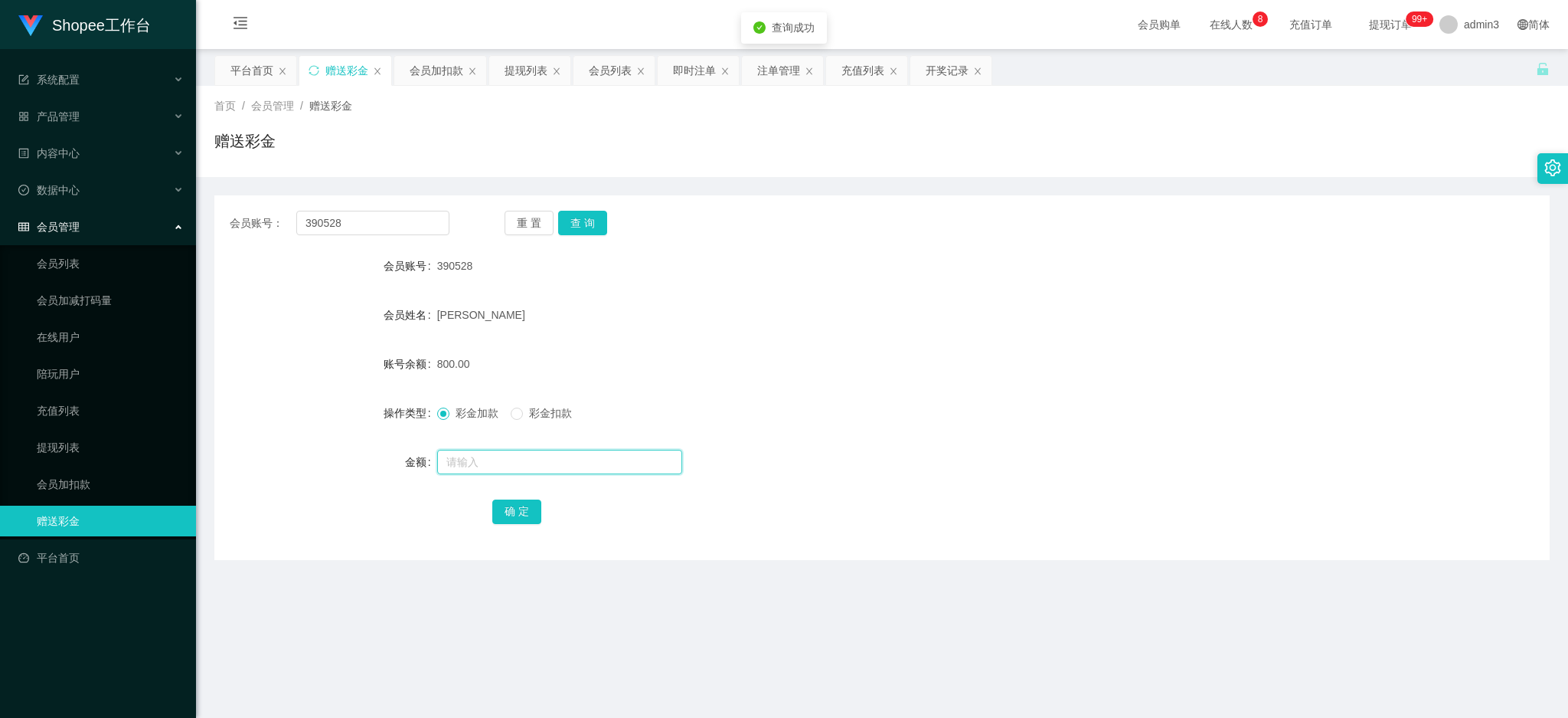
click at [472, 465] on input "text" at bounding box center [559, 461] width 245 height 25
type input "150"
click at [525, 503] on button "确 定" at bounding box center [517, 511] width 49 height 25
click at [446, 413] on span at bounding box center [443, 414] width 12 height 12
